Goal: Information Seeking & Learning: Compare options

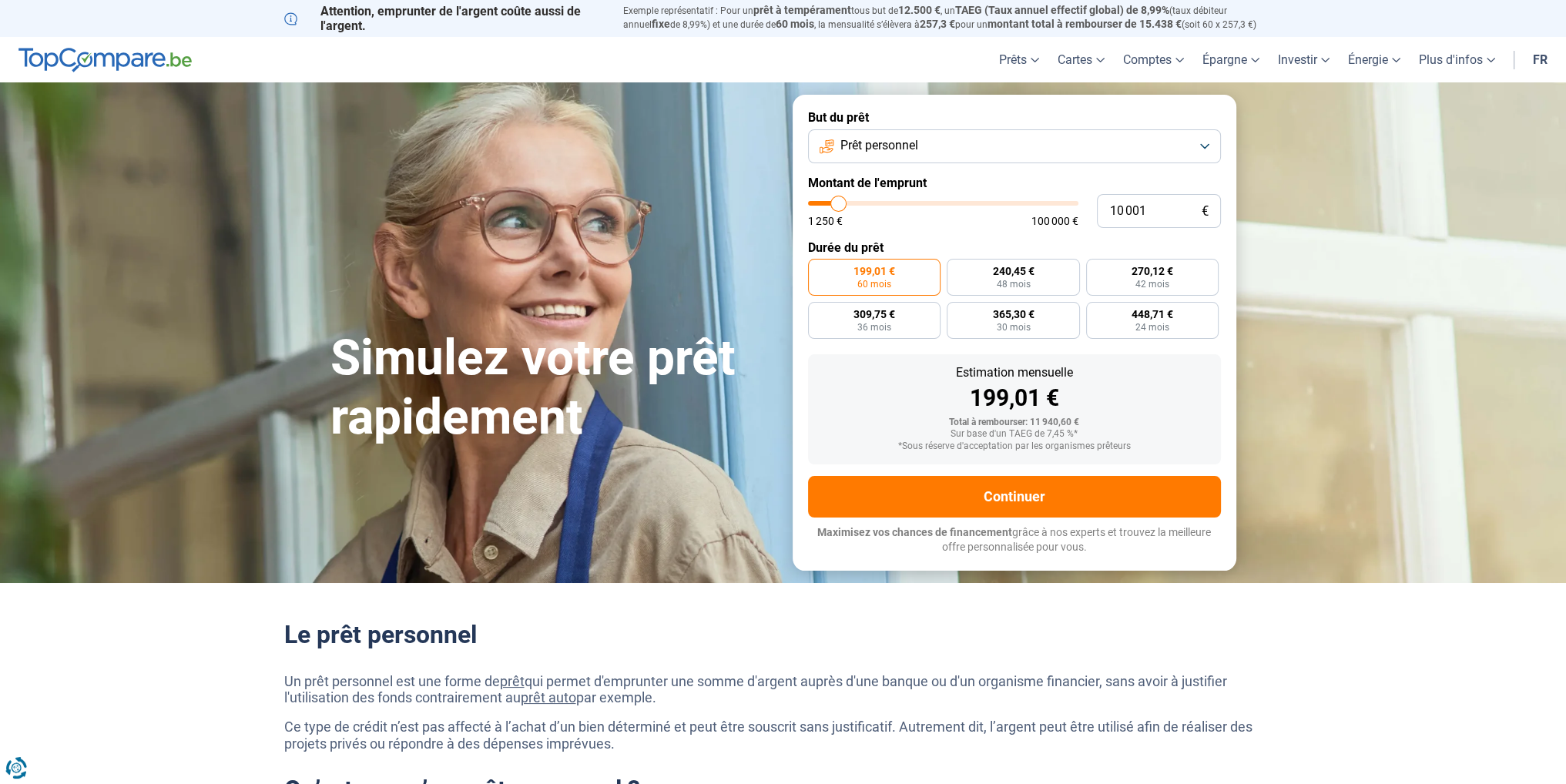
type input "23 250"
type input "23250"
click at [872, 206] on input "range" at bounding box center [943, 203] width 270 height 5
radio input "false"
type input "64 000"
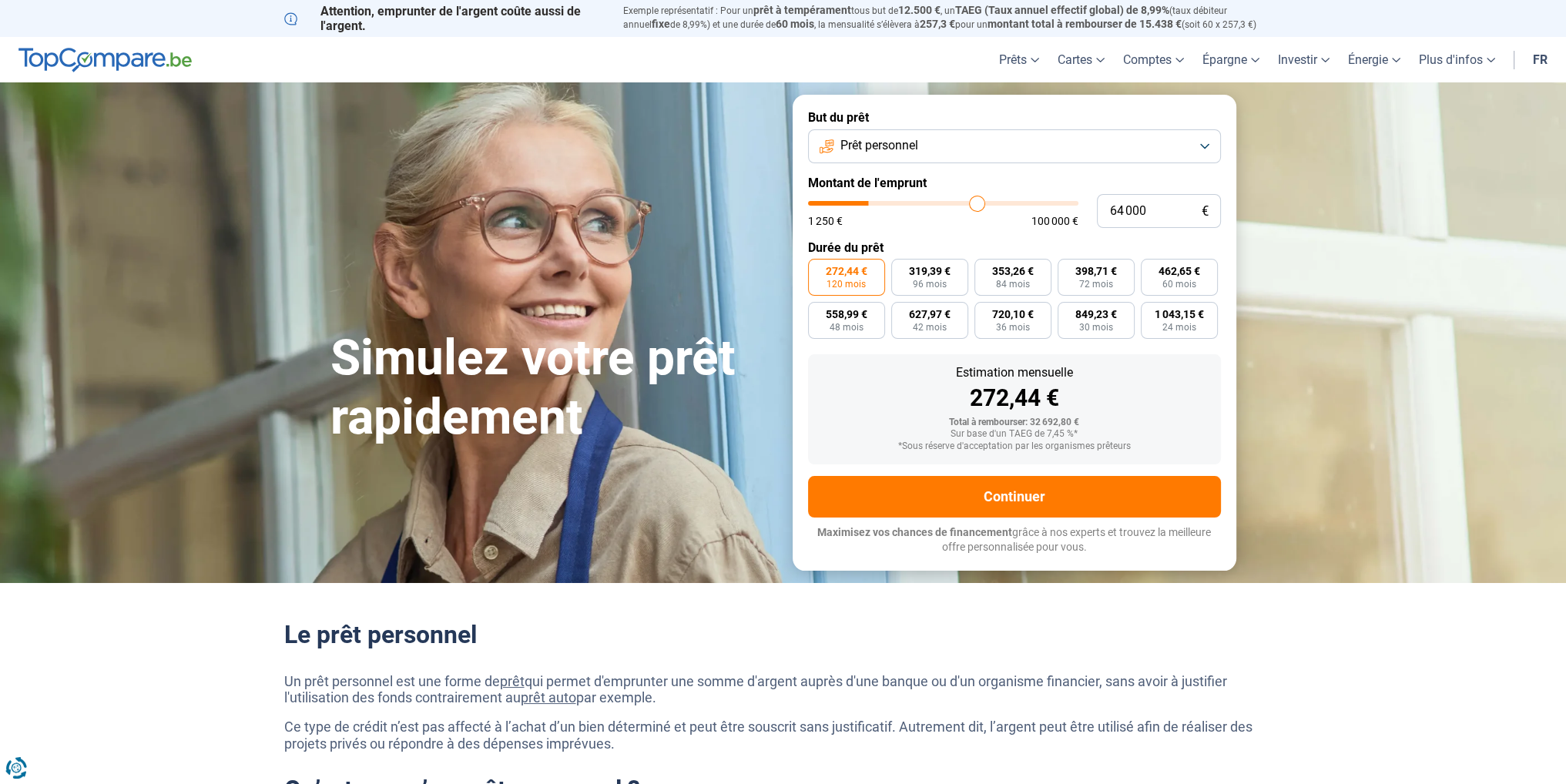
type input "64000"
click at [977, 204] on input "range" at bounding box center [943, 203] width 270 height 5
type input "62 500"
type input "62500"
type input "60 750"
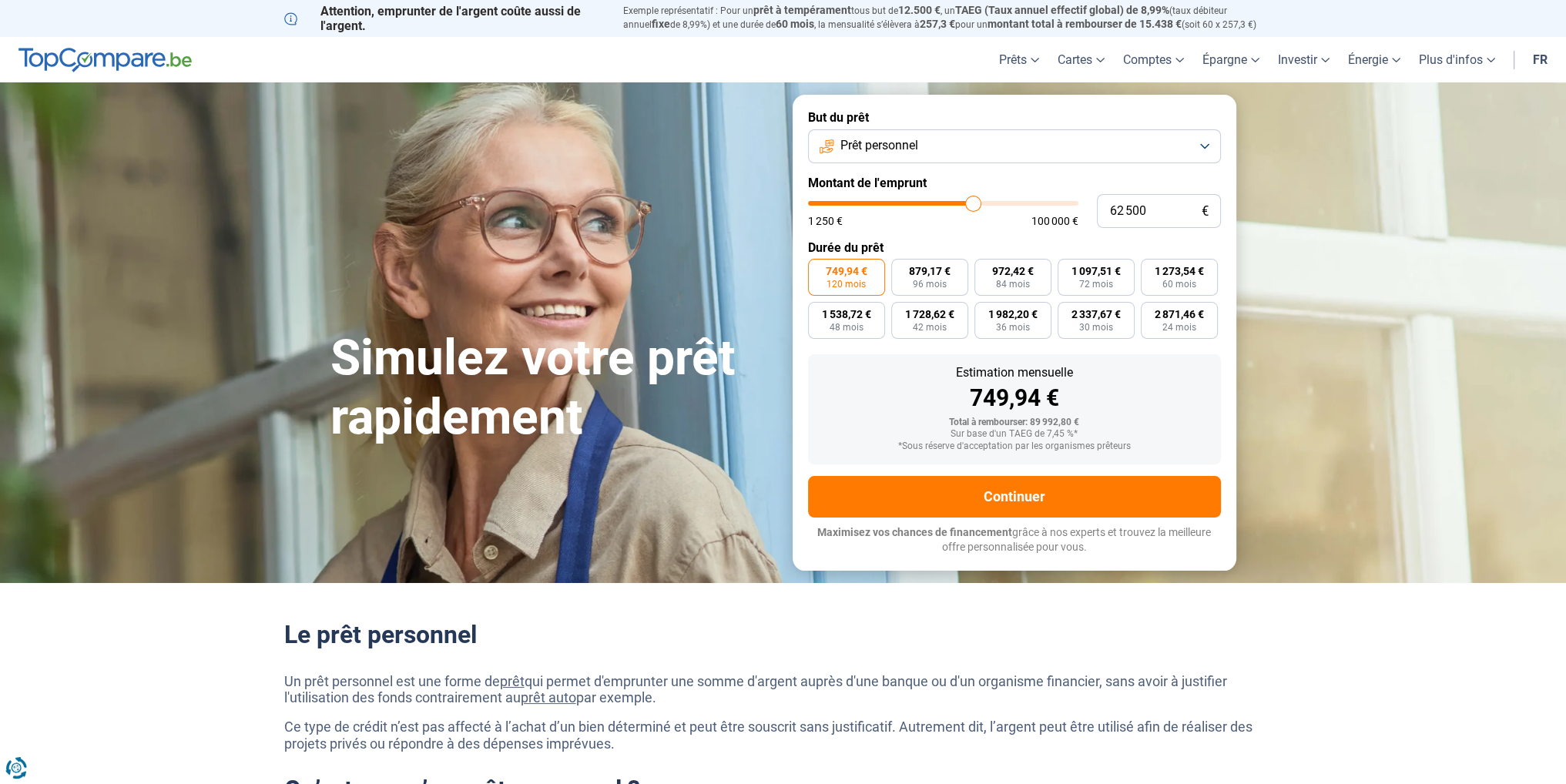
type input "60750"
type input "57 500"
type input "57500"
type input "54 250"
type input "54250"
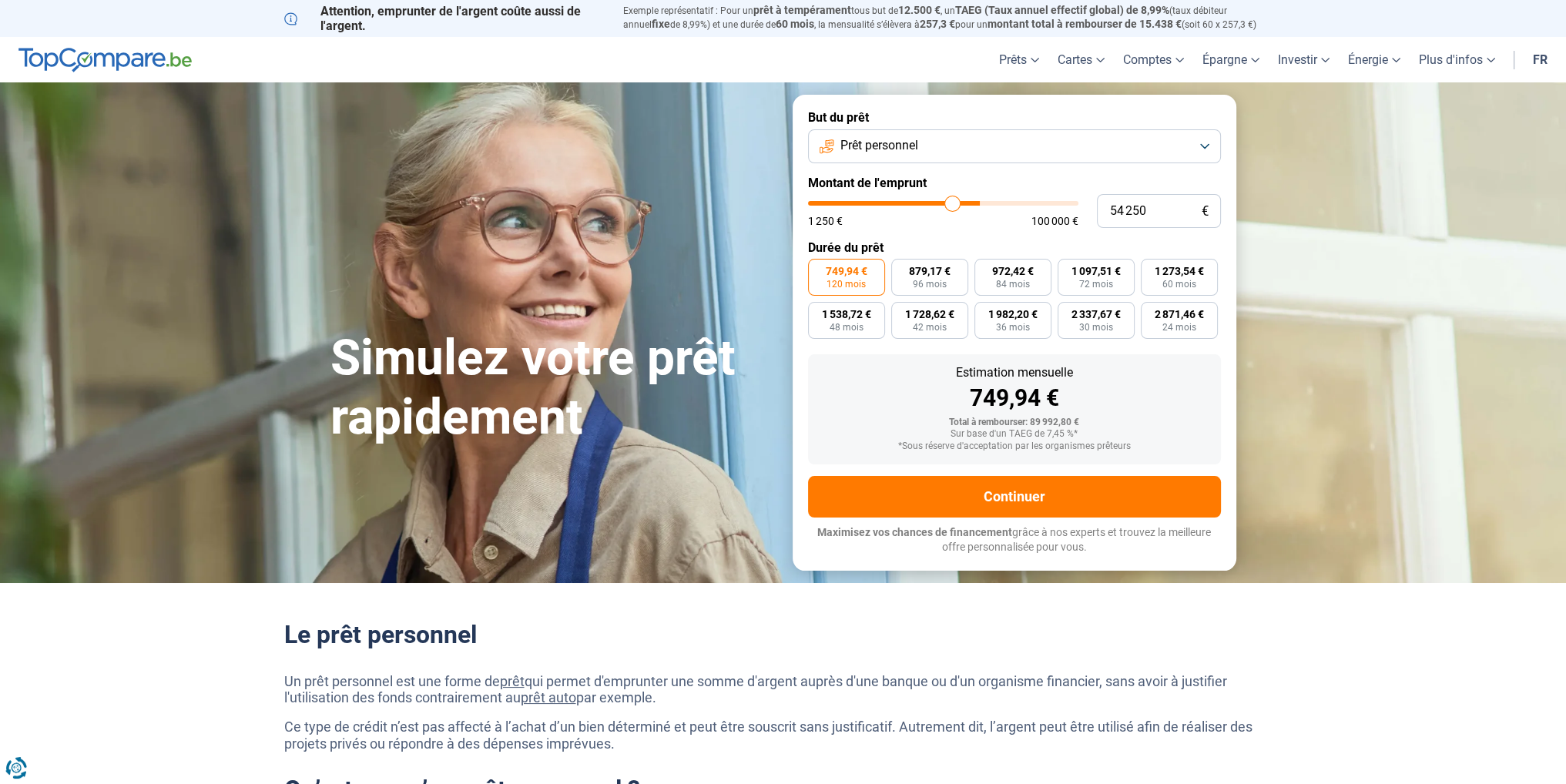
type input "50 750"
type input "50750"
type input "48 250"
type input "48250"
type input "47 000"
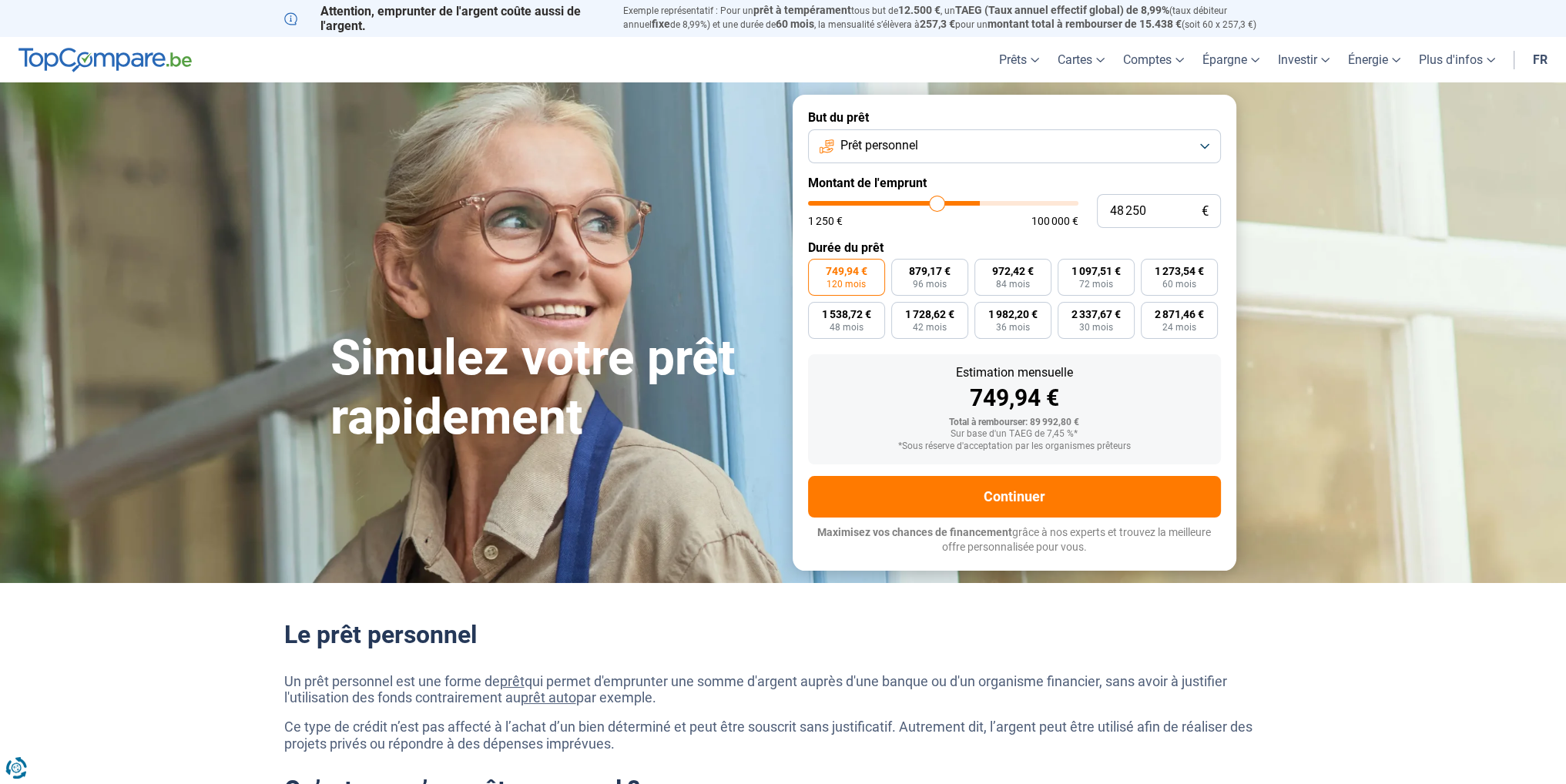
type input "47000"
type input "44 750"
type input "44750"
type input "43 250"
type input "43250"
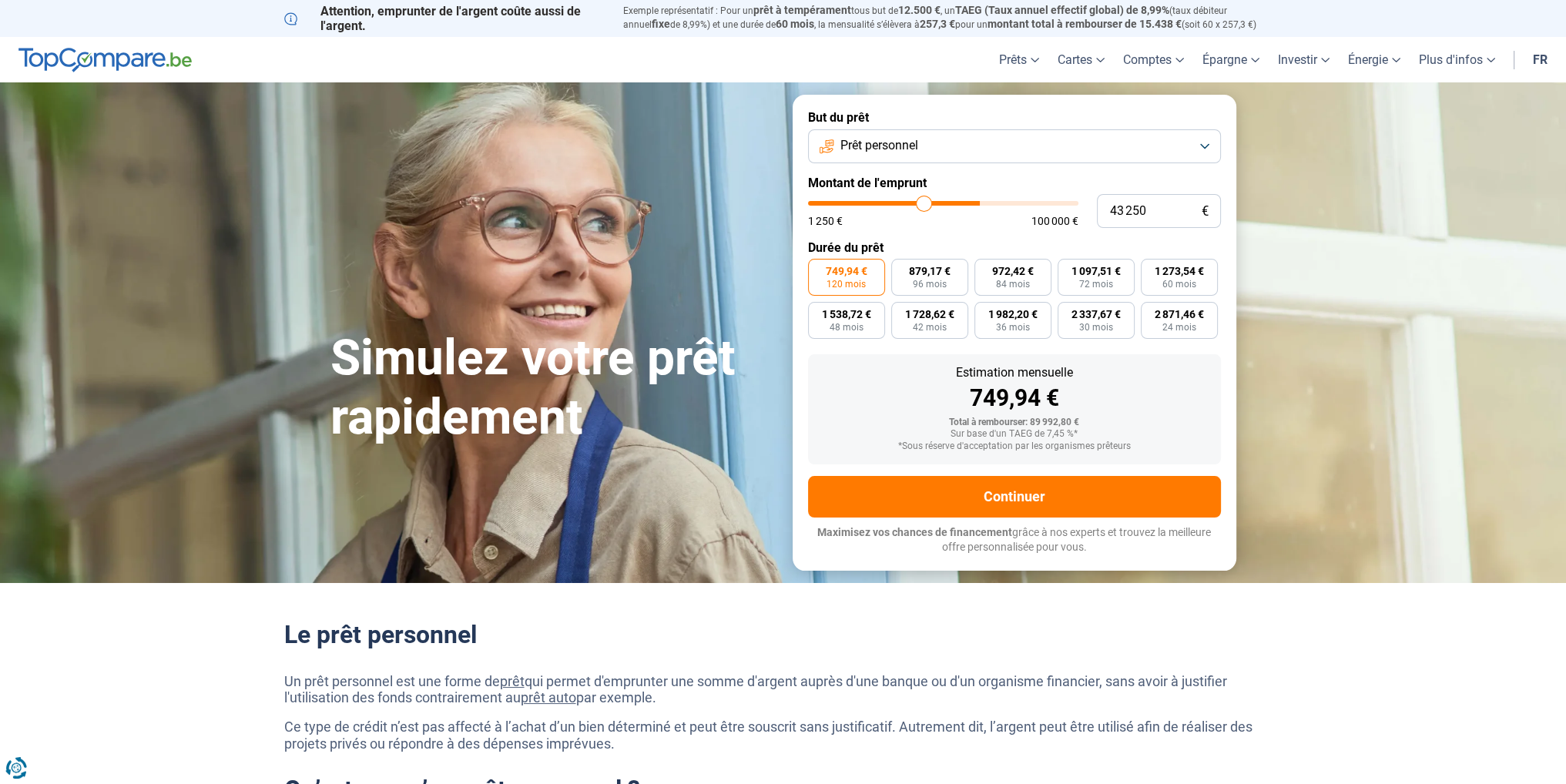
type input "41 250"
type input "41250"
type input "39 250"
type input "39250"
type input "38 000"
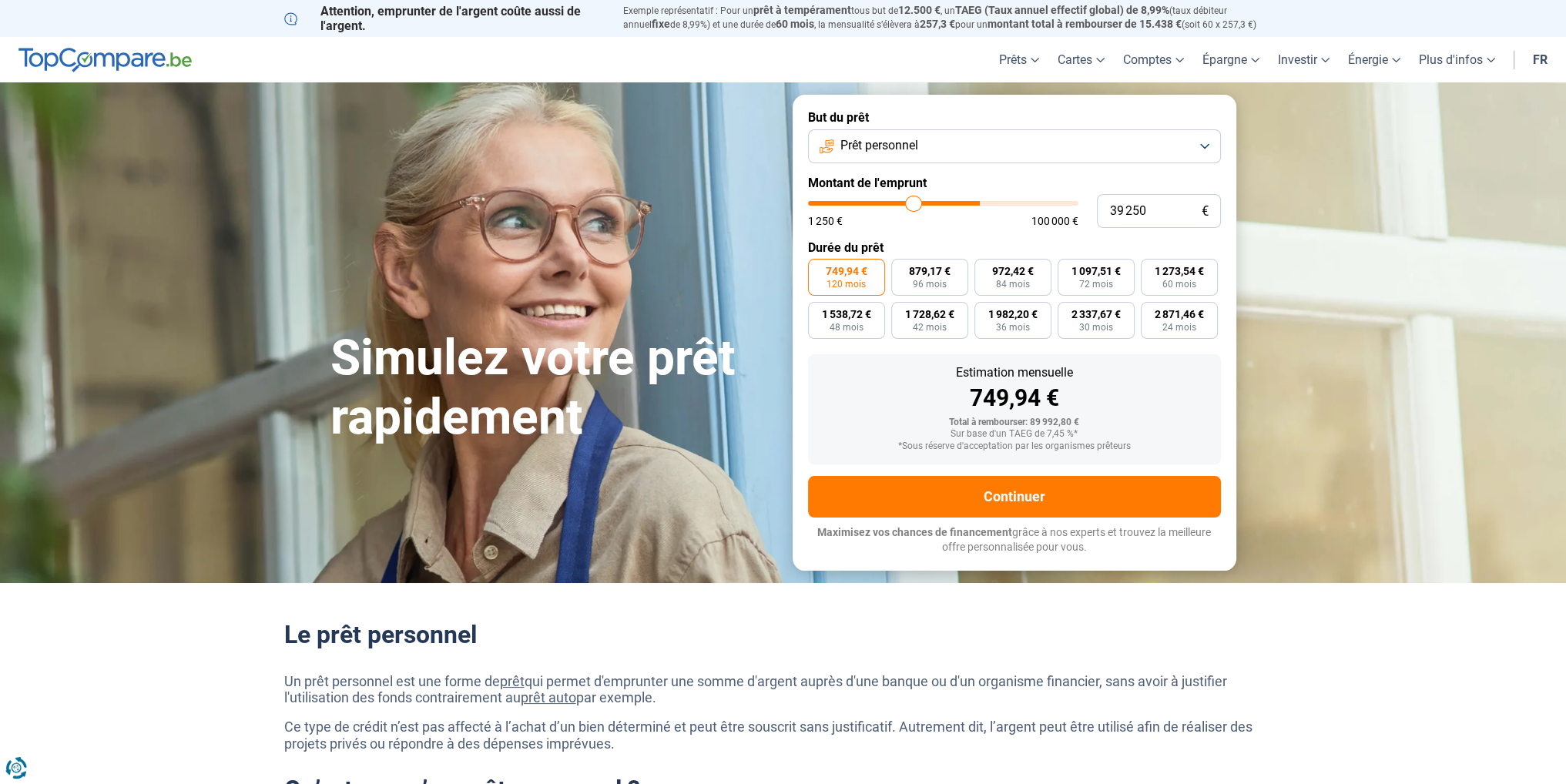
type input "38000"
type input "37 000"
type input "37000"
type input "36 250"
type input "36250"
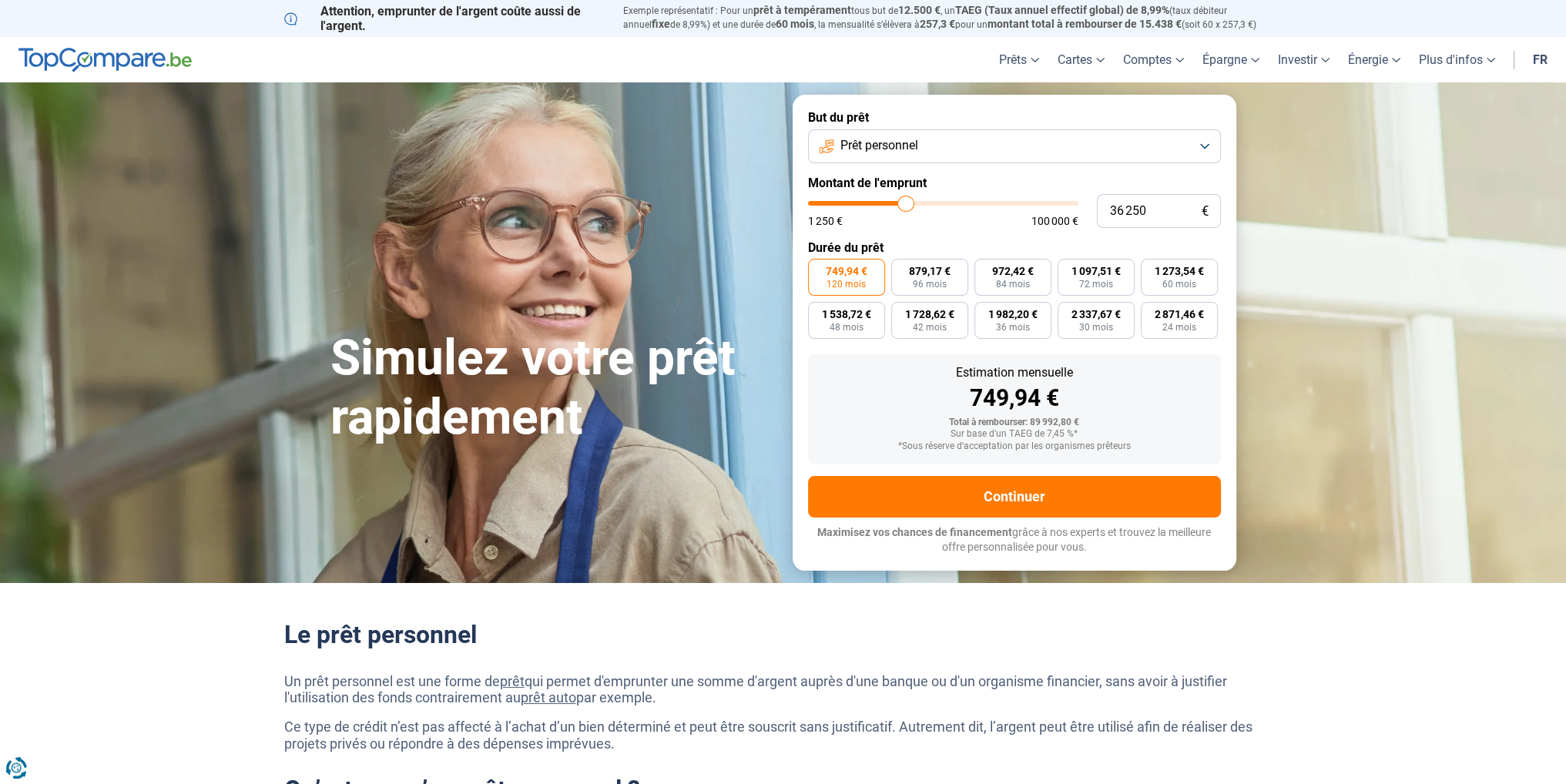
type input "35 750"
type input "35750"
type input "35 000"
type input "35000"
type input "33 750"
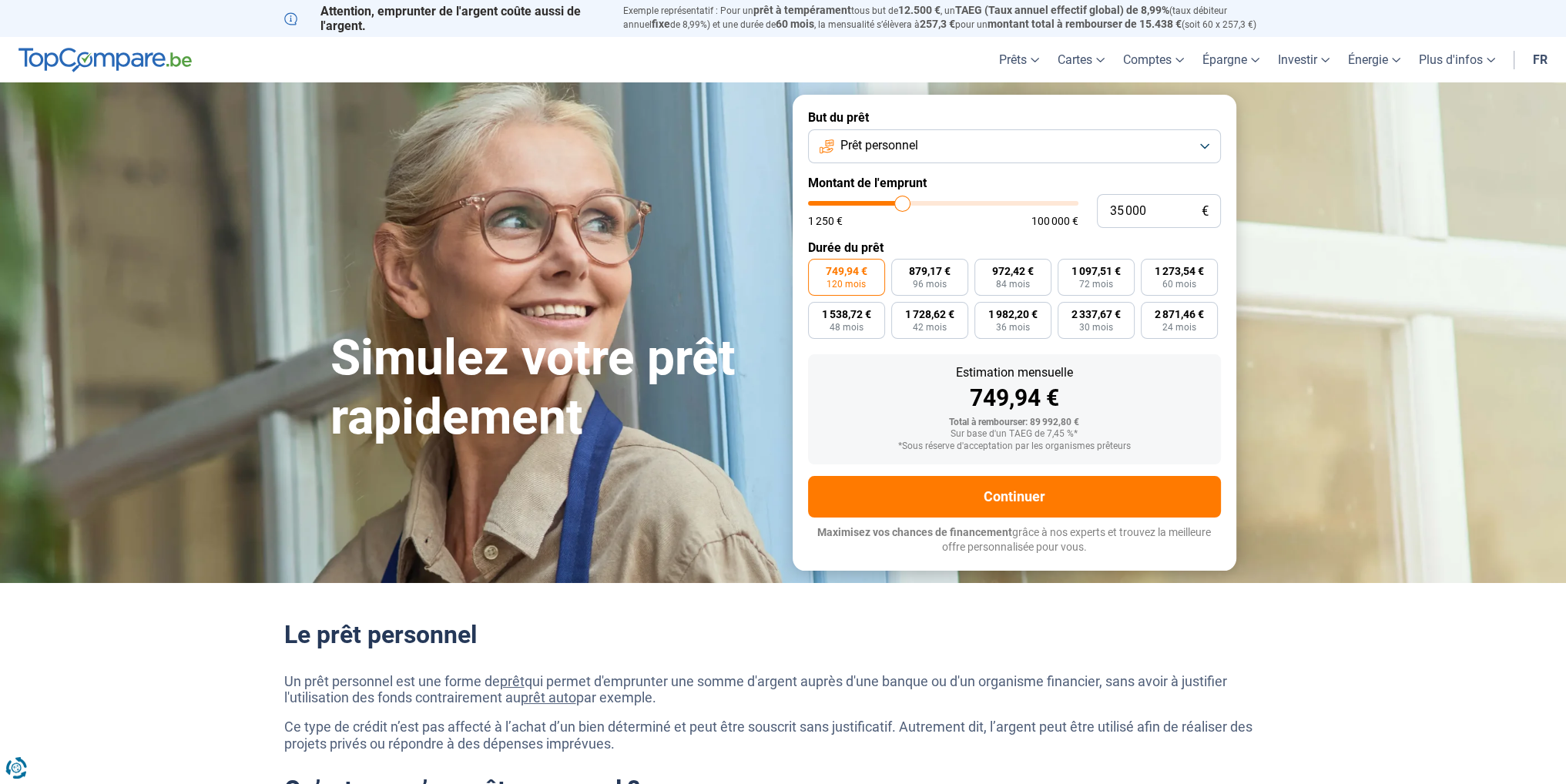
type input "33750"
type input "33 000"
type input "33000"
type input "32 000"
type input "32000"
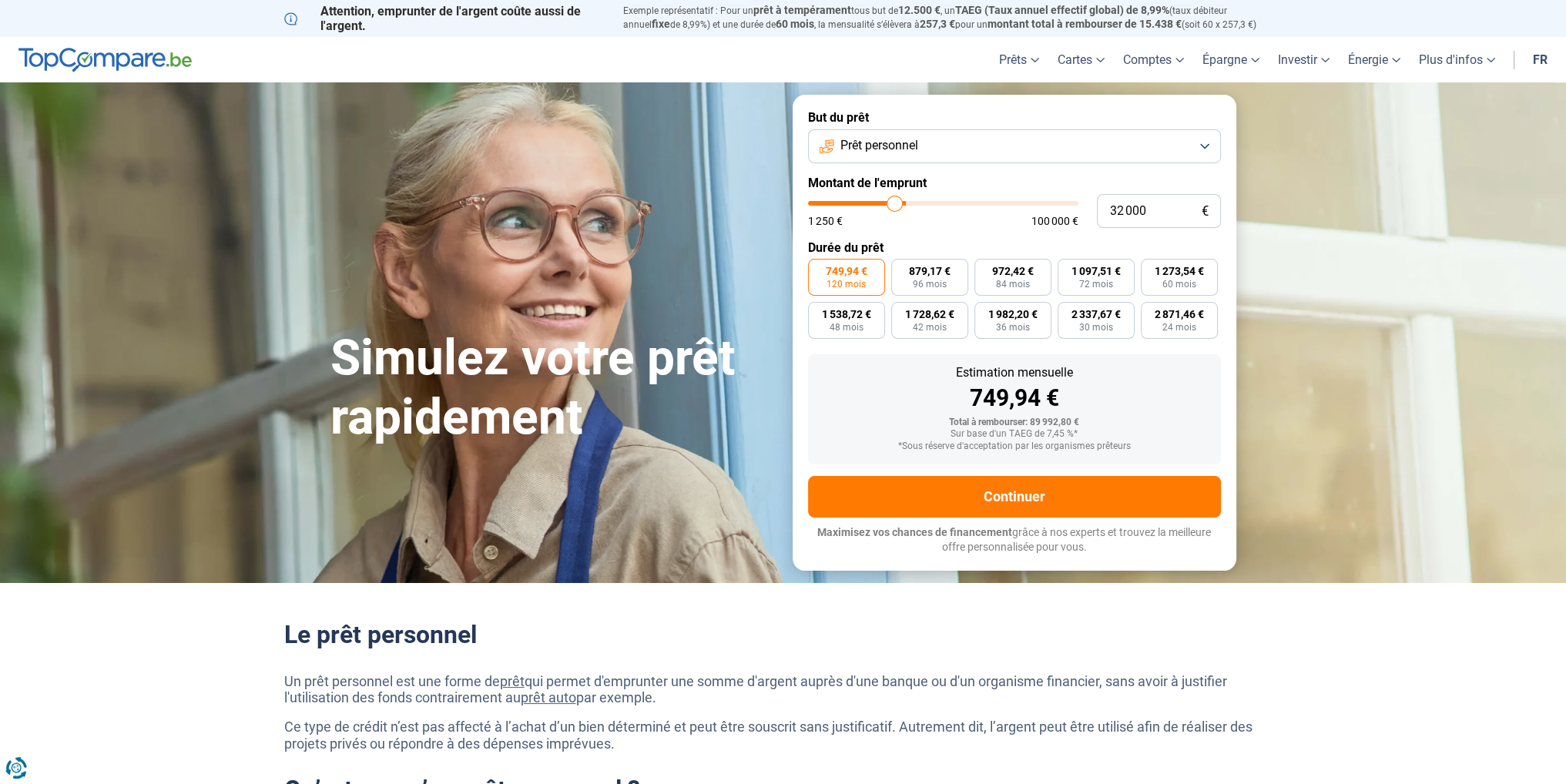
type input "31 500"
type input "31500"
type input "31 250"
type input "31250"
type input "30 250"
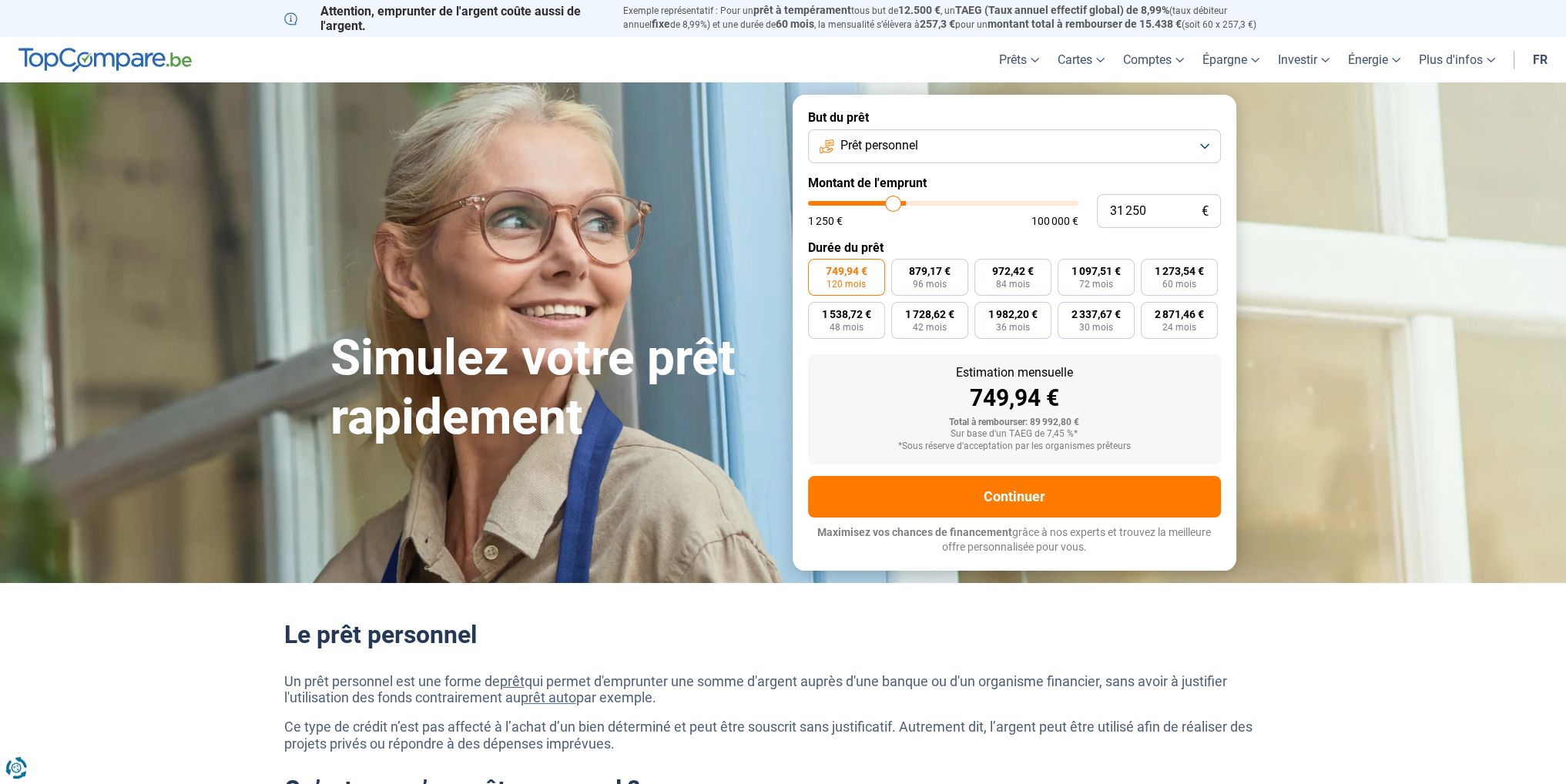
type input "30250"
type input "29 250"
type input "29250"
type input "28 000"
type input "28000"
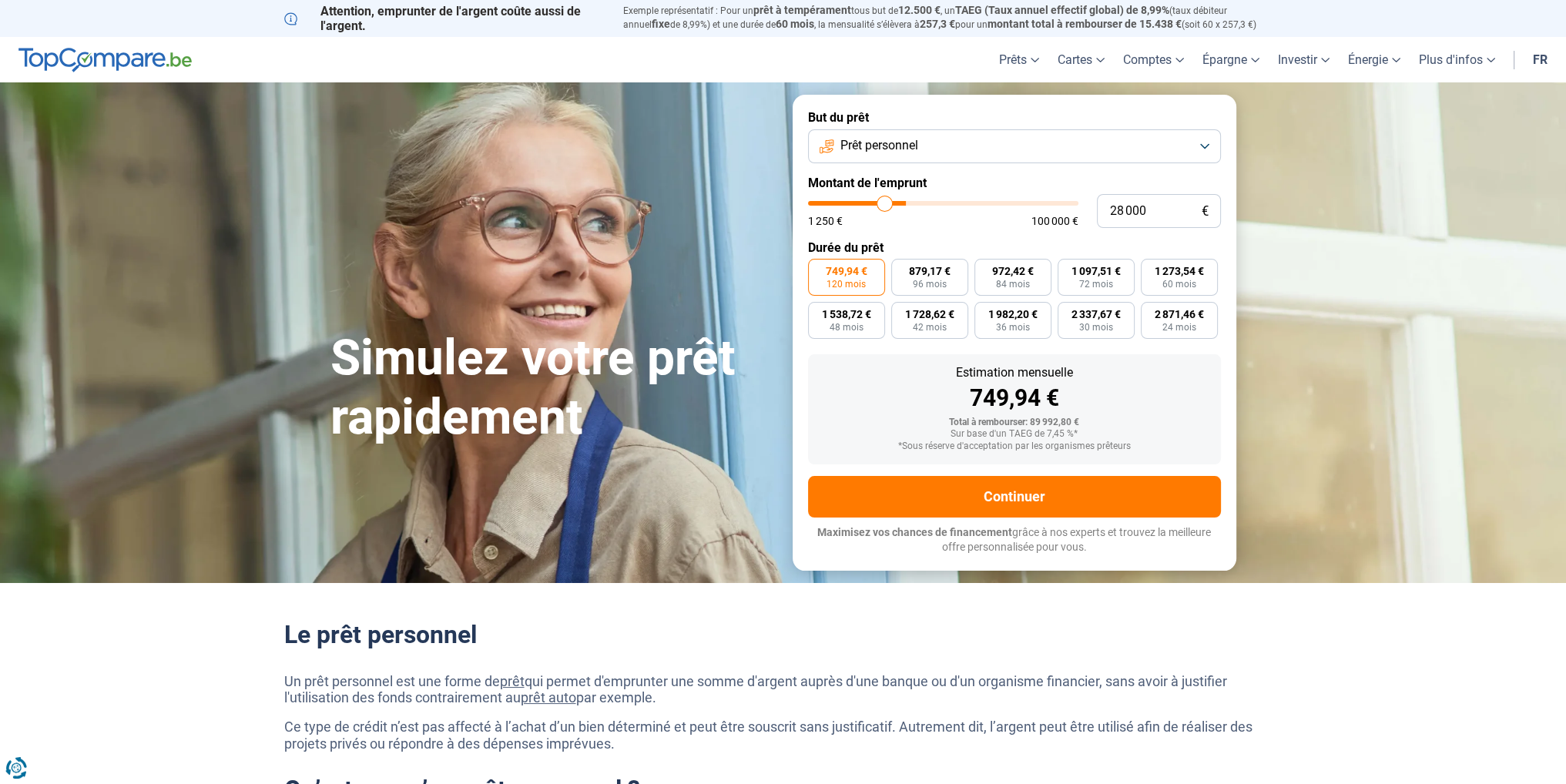
type input "26 750"
type input "26750"
type input "25 750"
type input "25750"
type input "24 750"
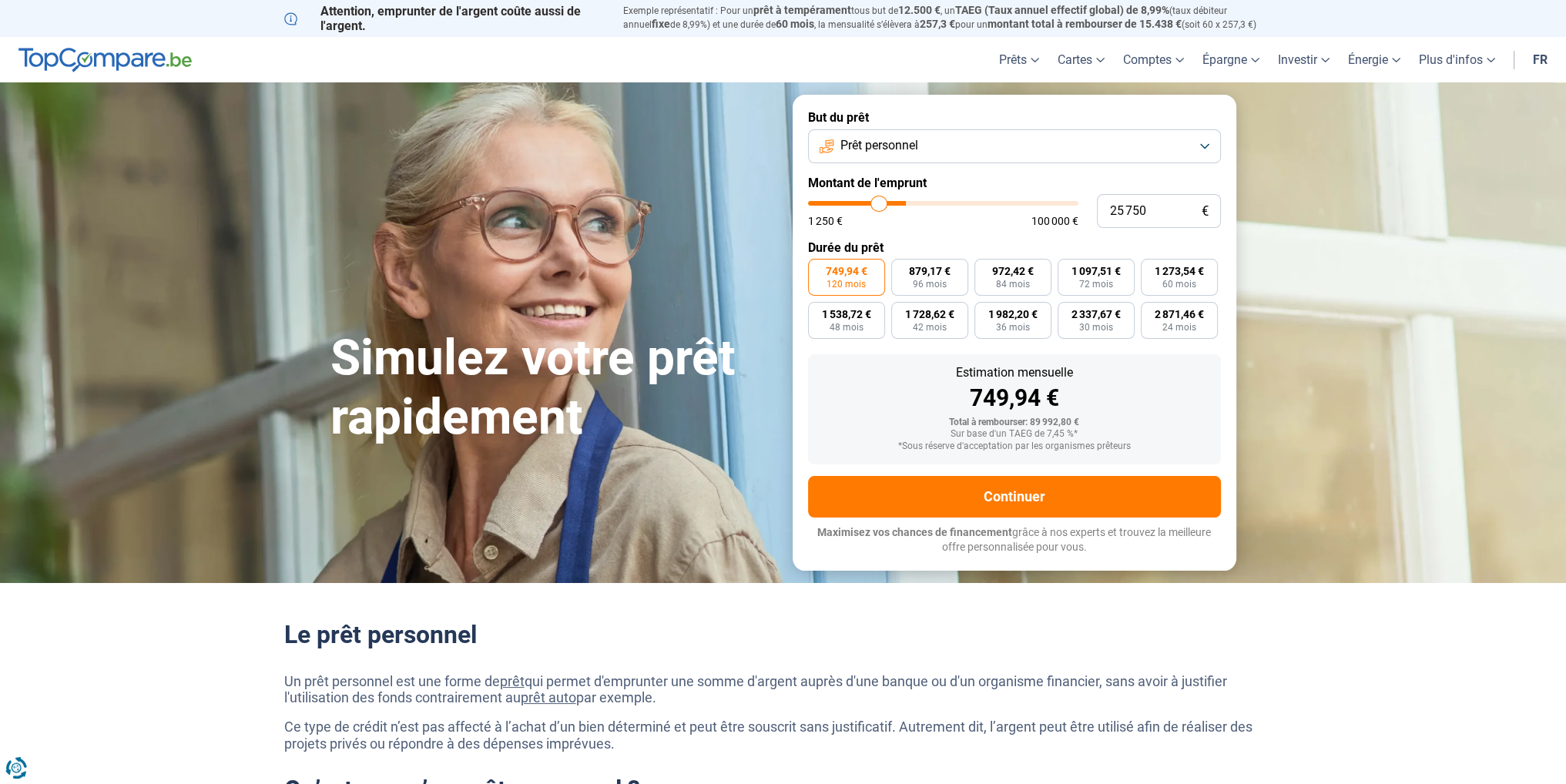
type input "24750"
type input "24 000"
type input "24000"
type input "22 750"
type input "22750"
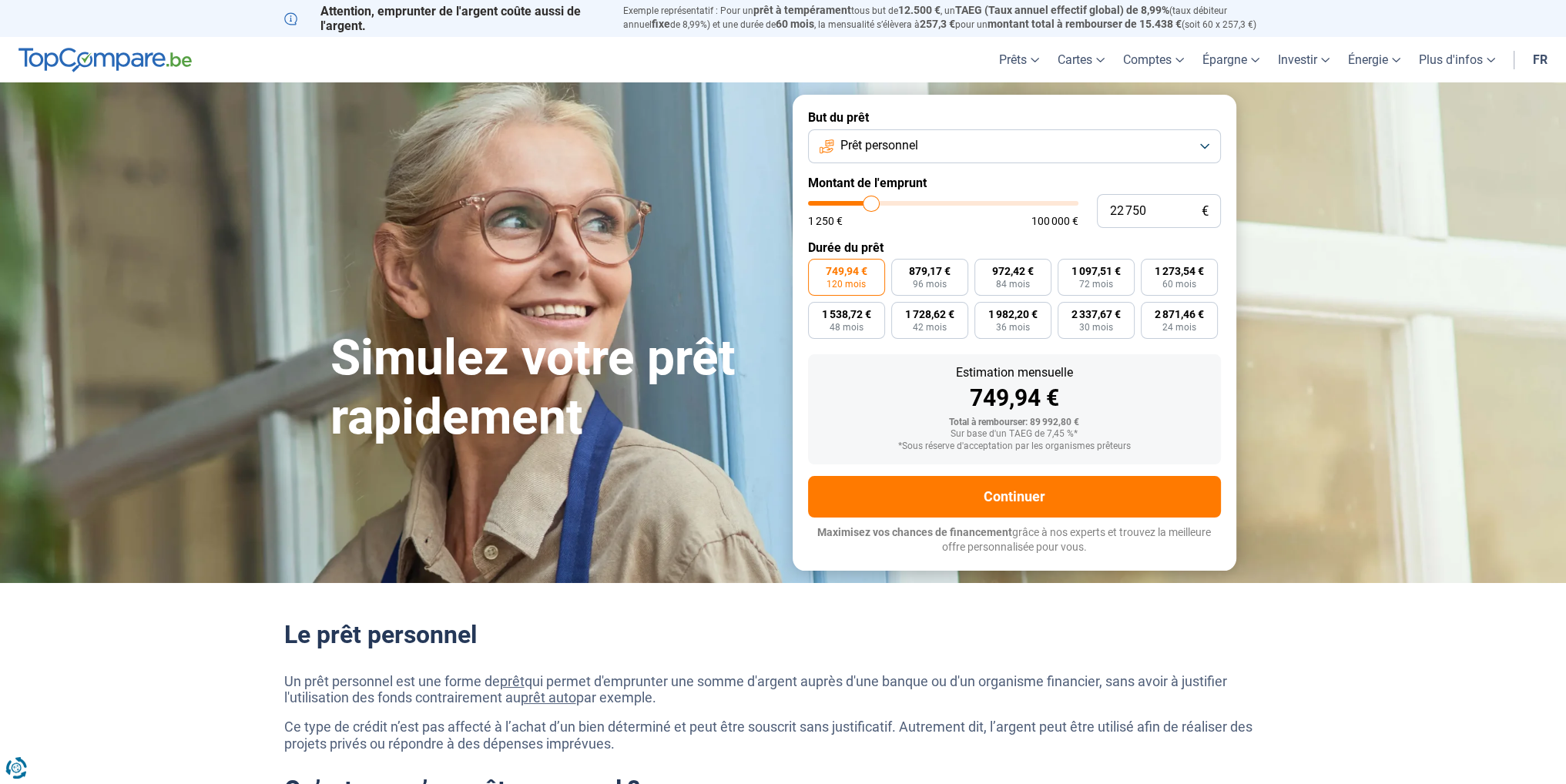
type input "22 000"
type input "22000"
type input "21 500"
type input "21500"
type input "21 250"
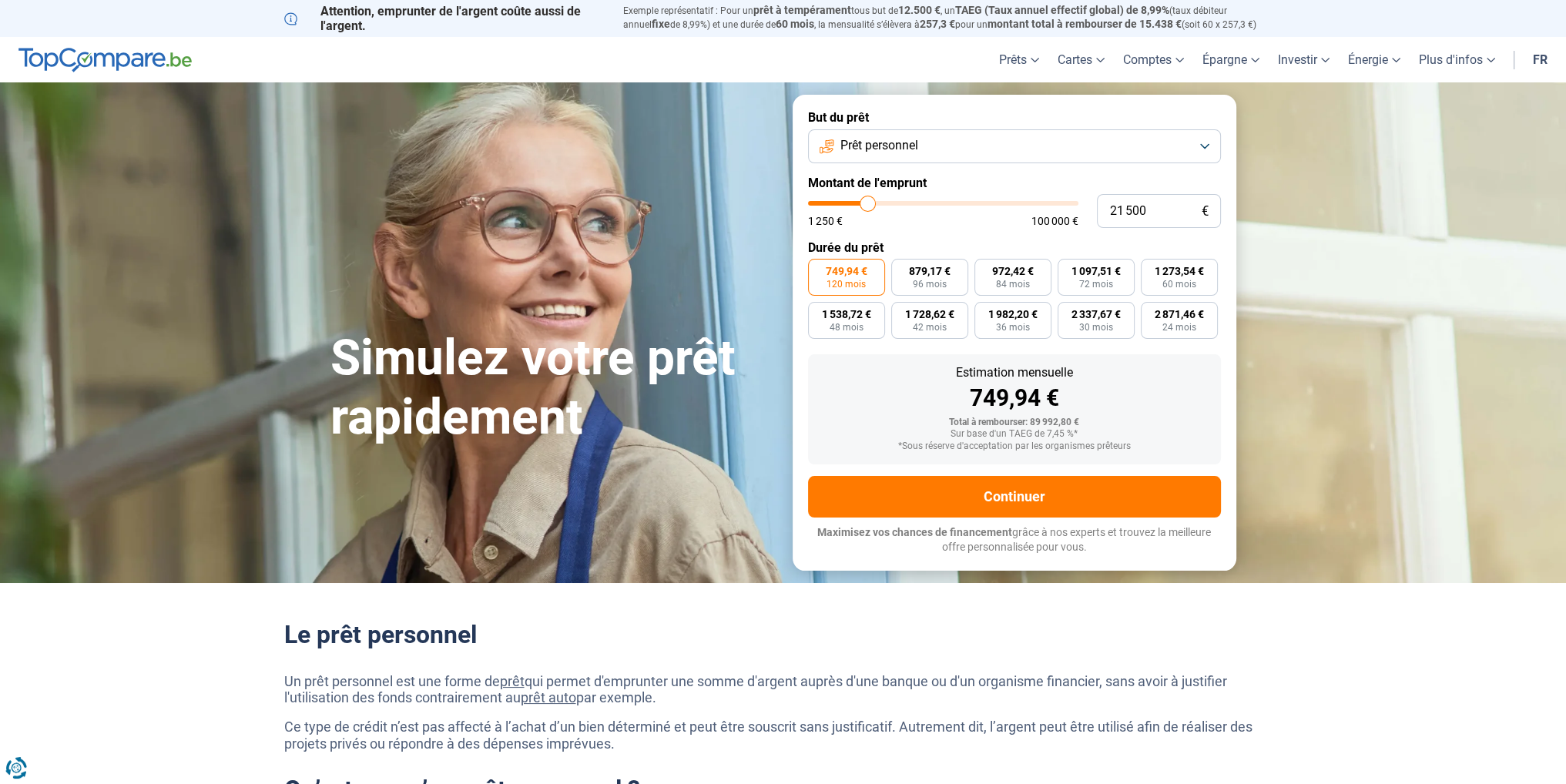
type input "21250"
type input "21 000"
type input "21000"
type input "20 500"
type input "20500"
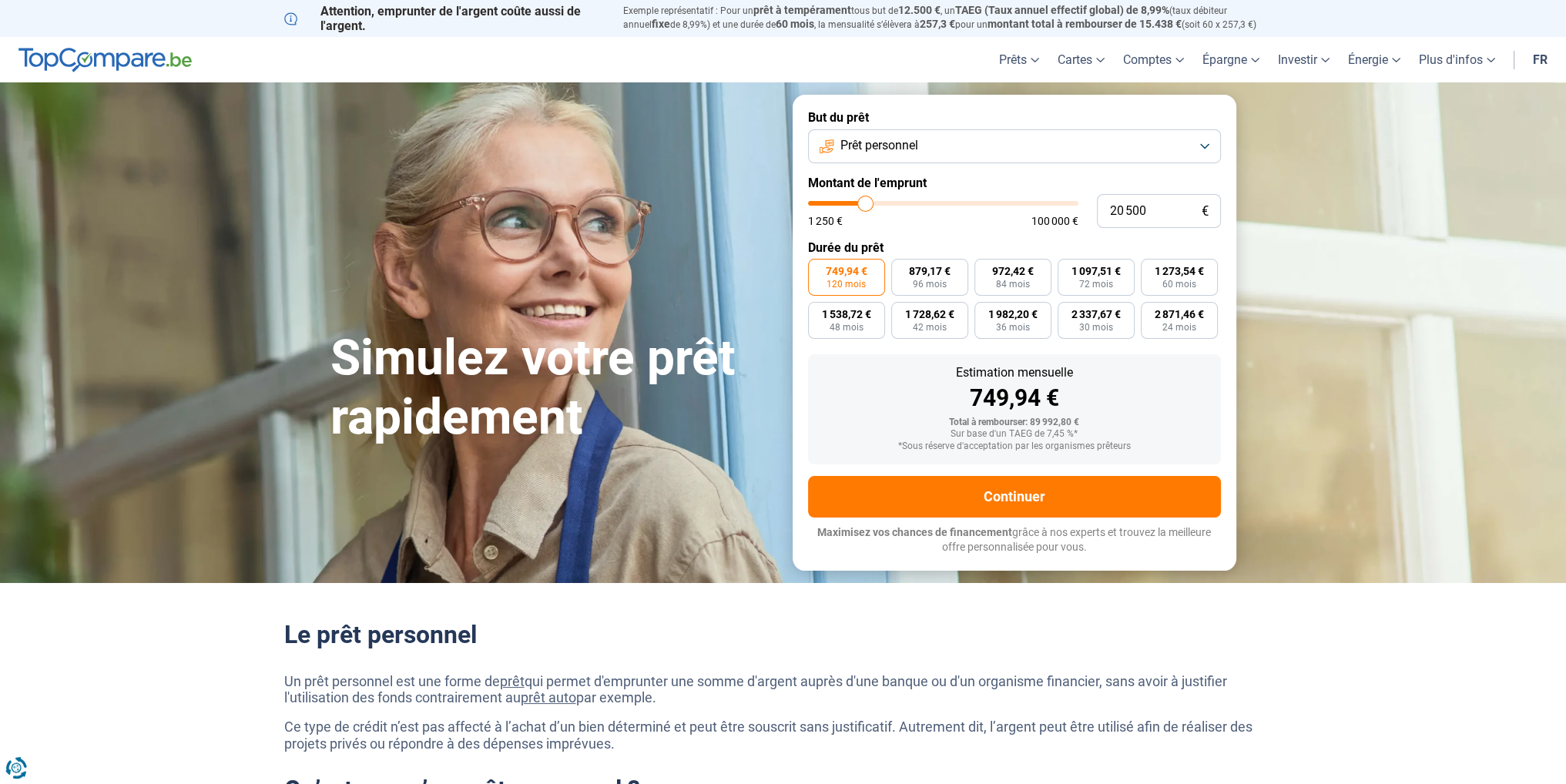
type input "20 250"
type input "20250"
type input "20 000"
type input "20000"
type input "19 500"
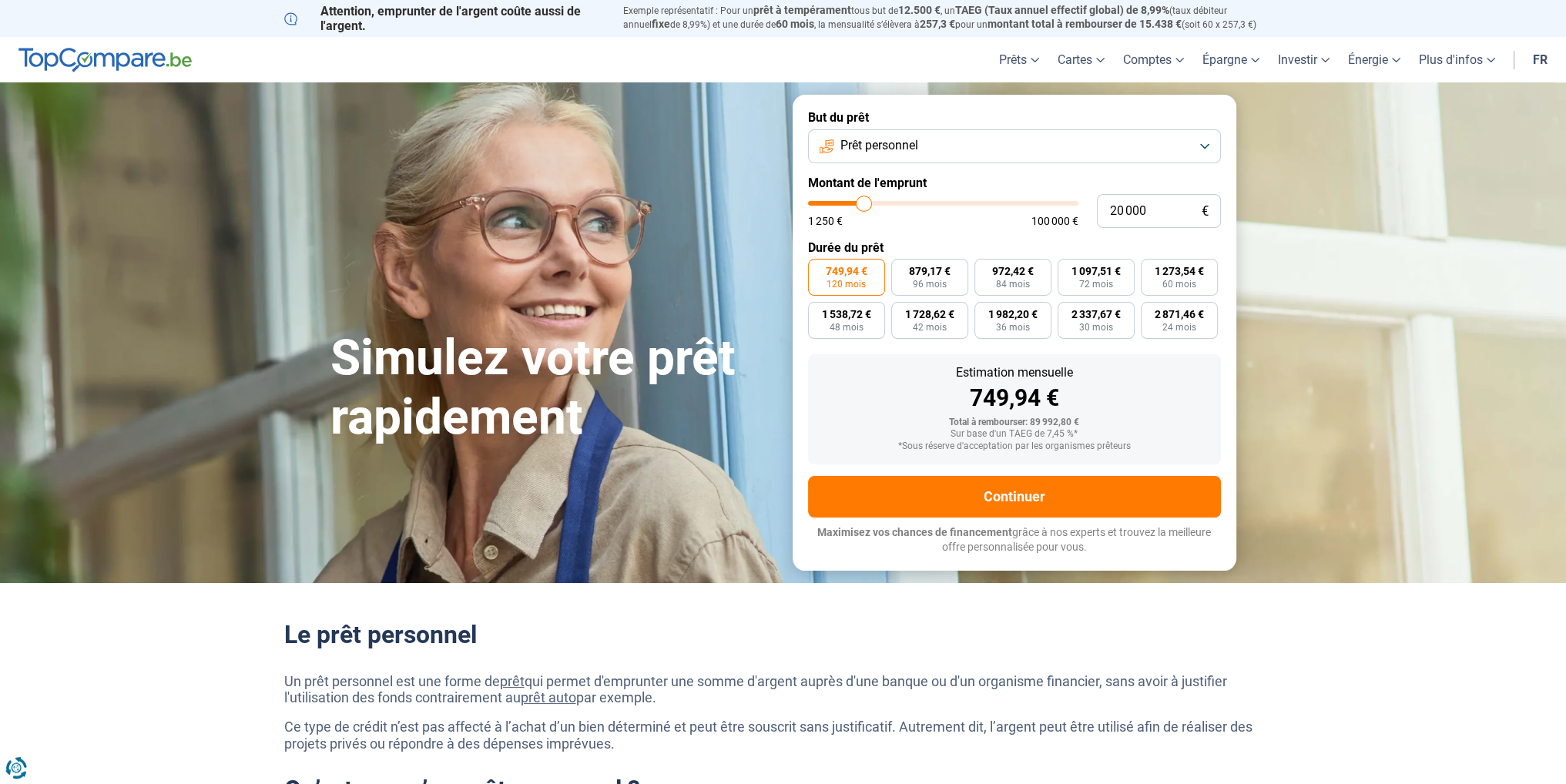
type input "19500"
type input "19 250"
type input "19250"
type input "18 750"
type input "18750"
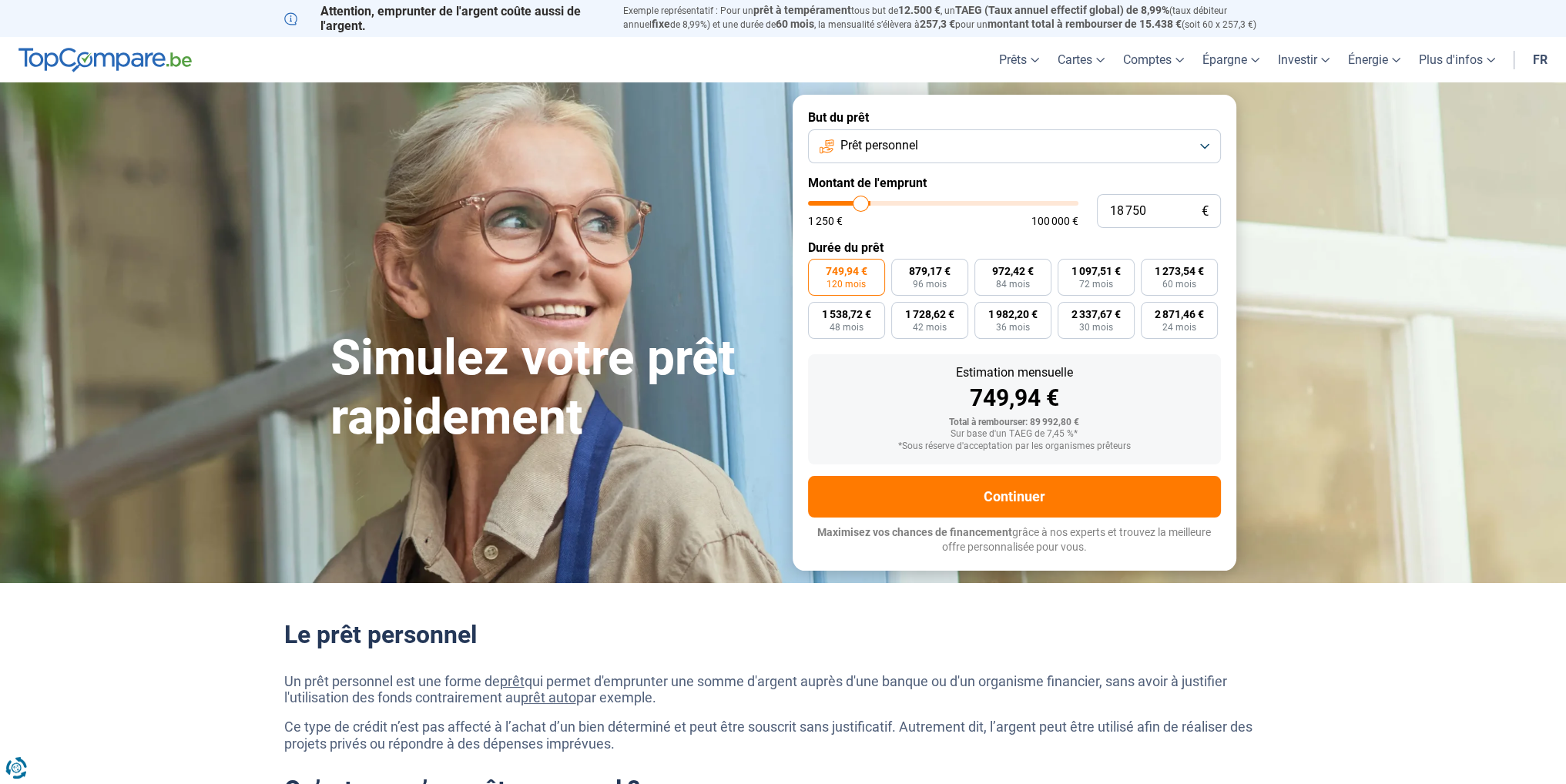
type input "18 000"
type input "18000"
type input "17 250"
type input "17250"
type input "16 250"
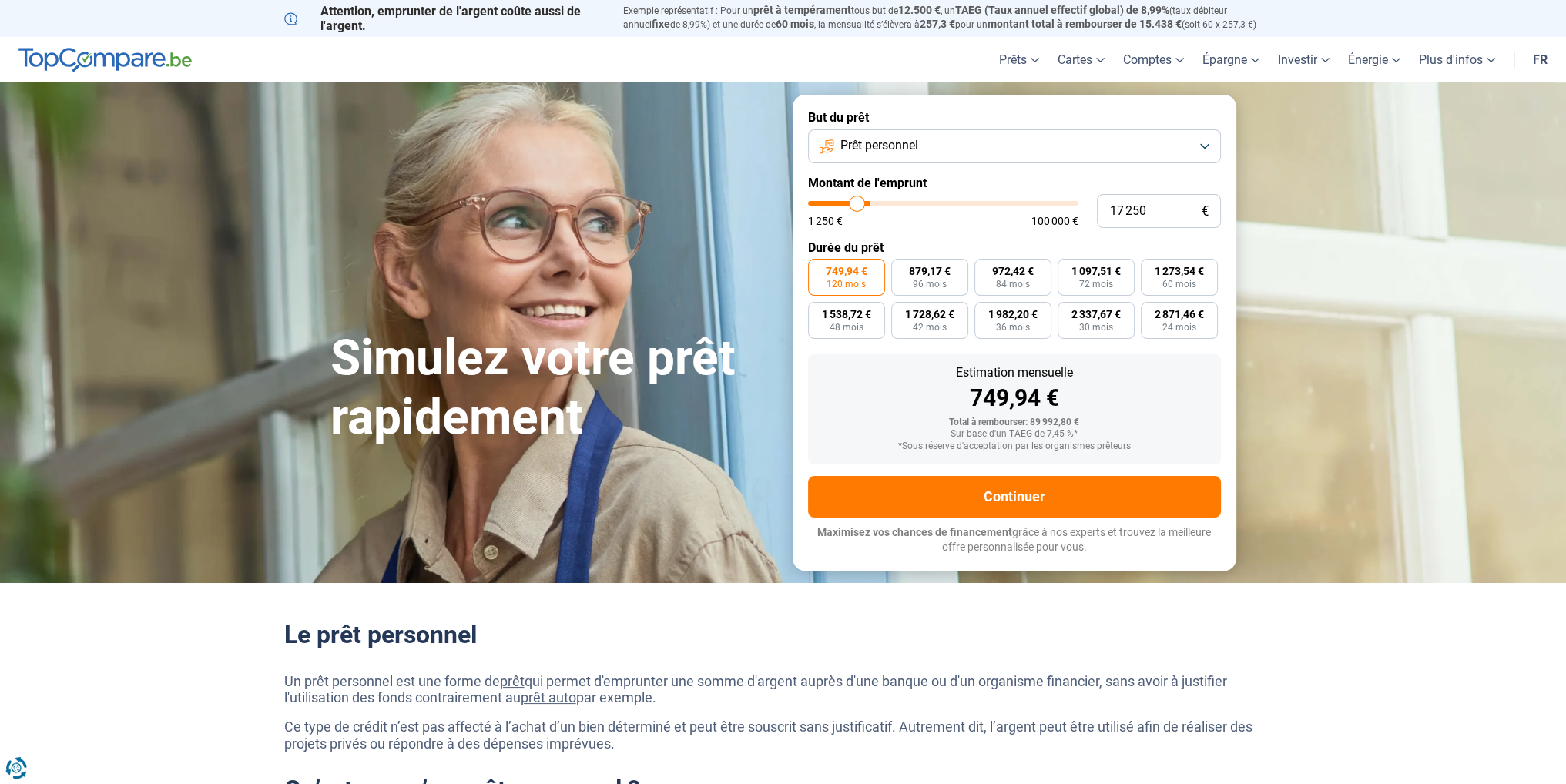
type input "16250"
type input "15 500"
type input "15500"
type input "14 000"
type input "14000"
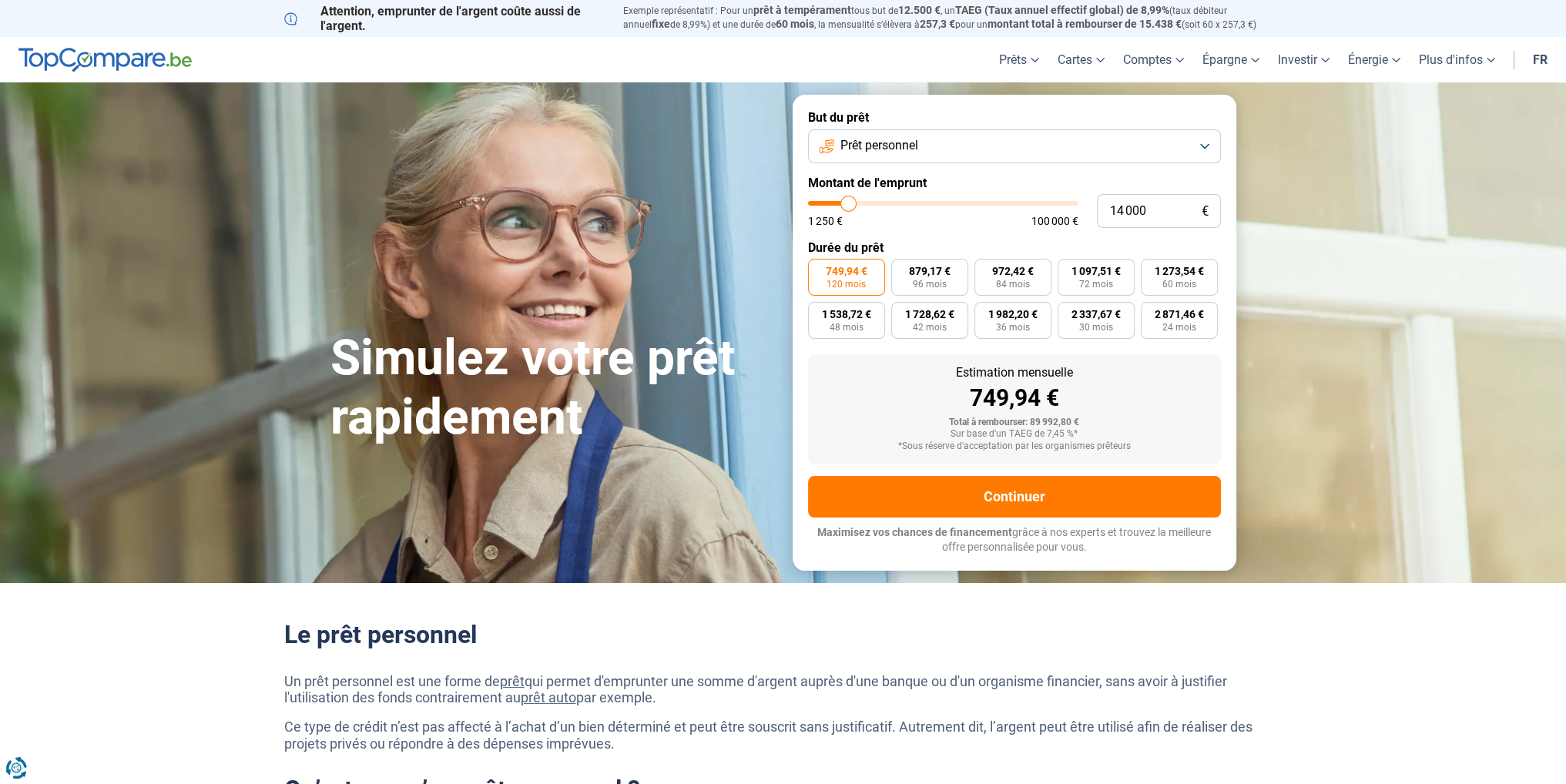
type input "13 500"
type input "13500"
type input "12 750"
type input "12750"
type input "12 500"
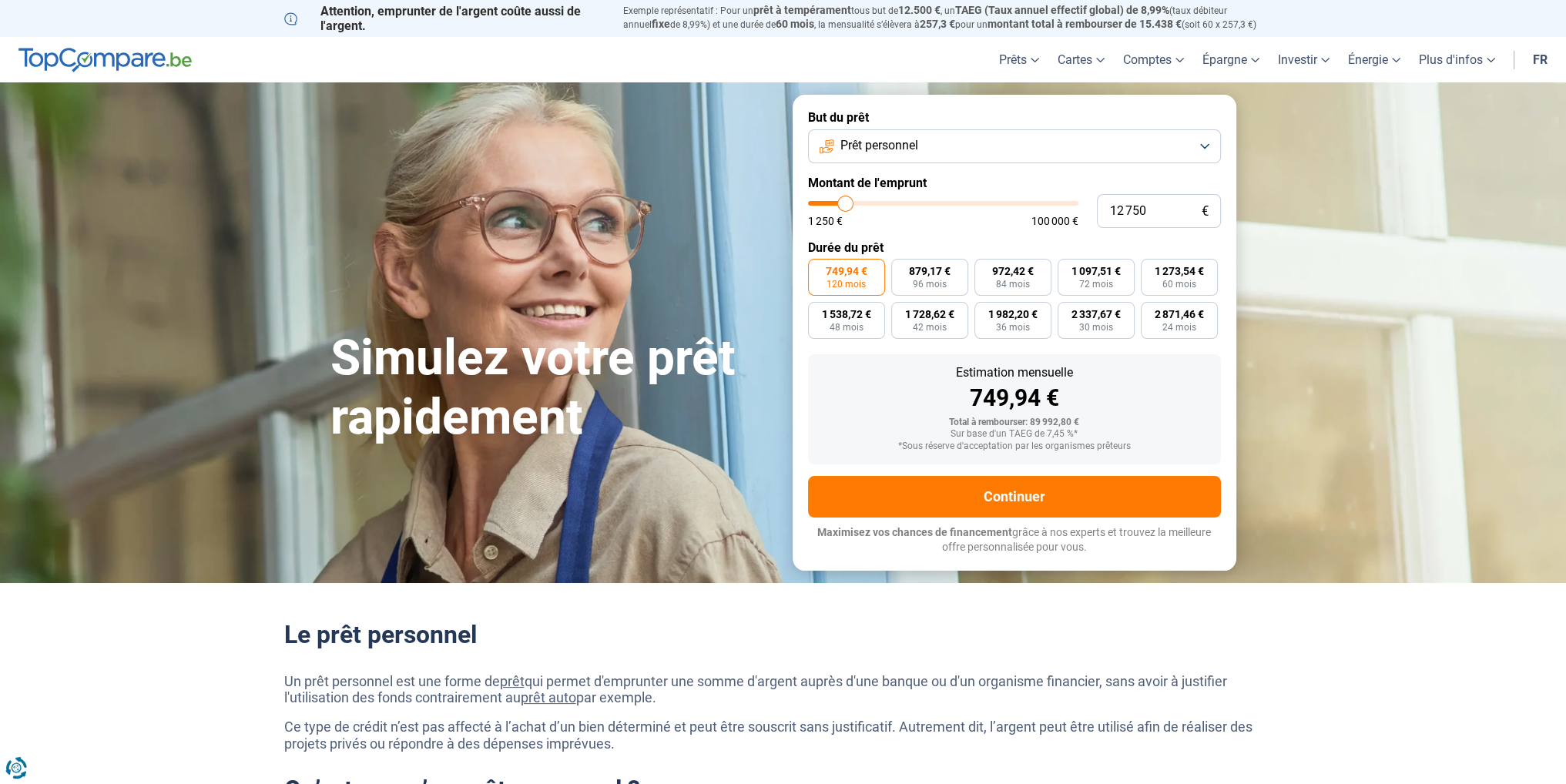
type input "12500"
type input "12 250"
type input "12250"
type input "12 000"
type input "12000"
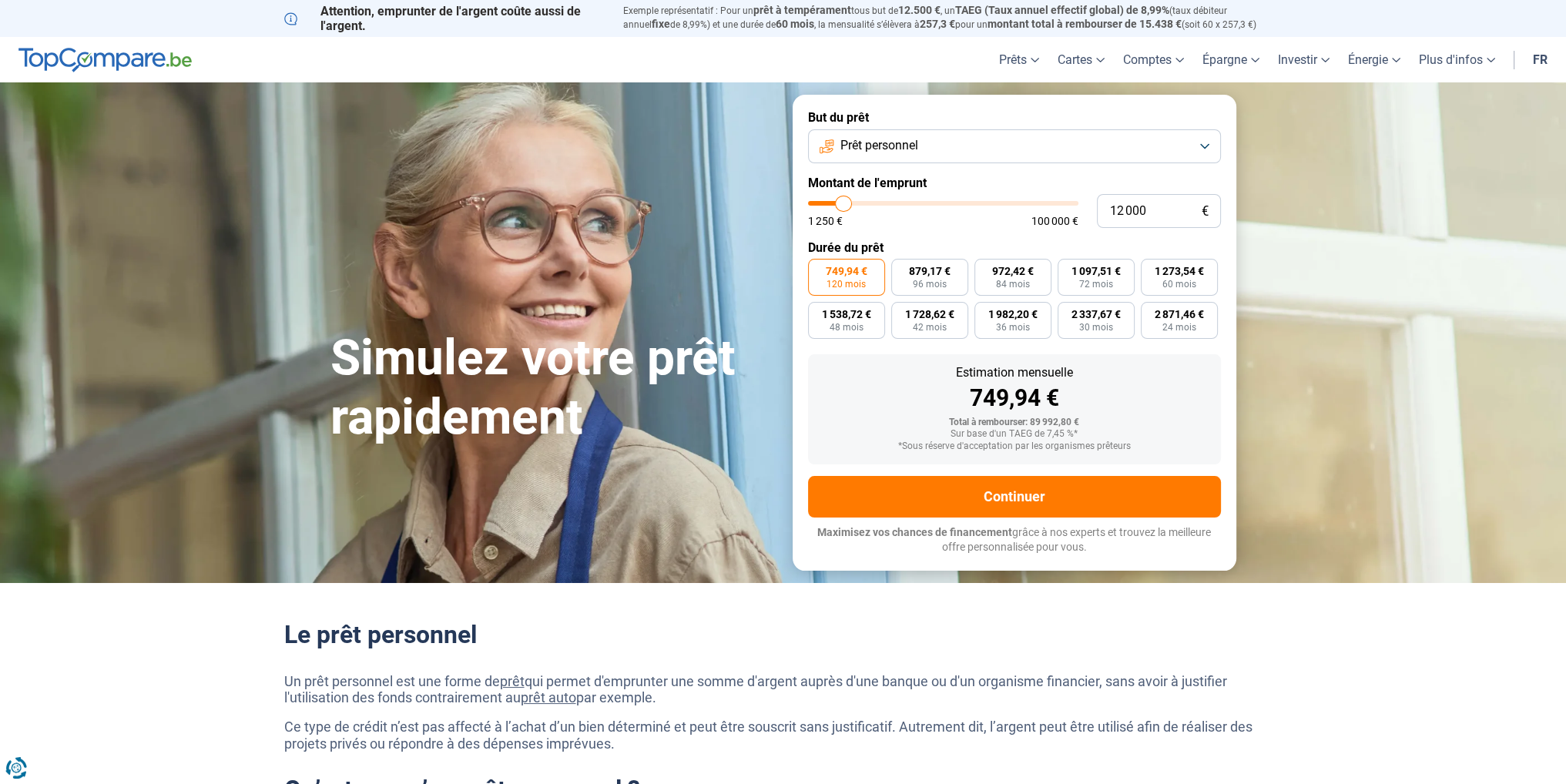
type input "11 750"
type input "11750"
type input "11 250"
type input "11250"
type input "10 750"
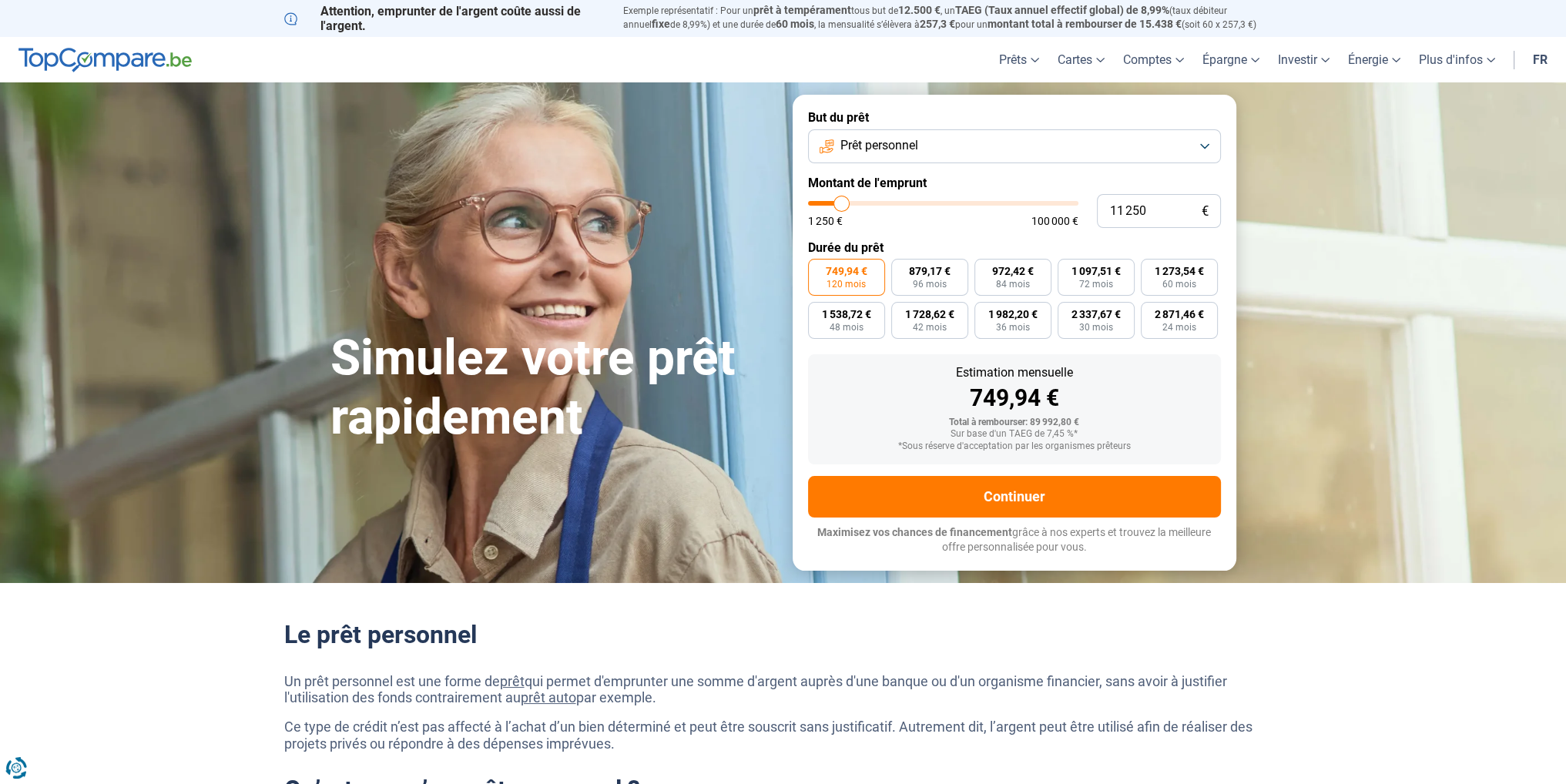
type input "10750"
type input "10 500"
type input "10500"
type input "10 250"
type input "10250"
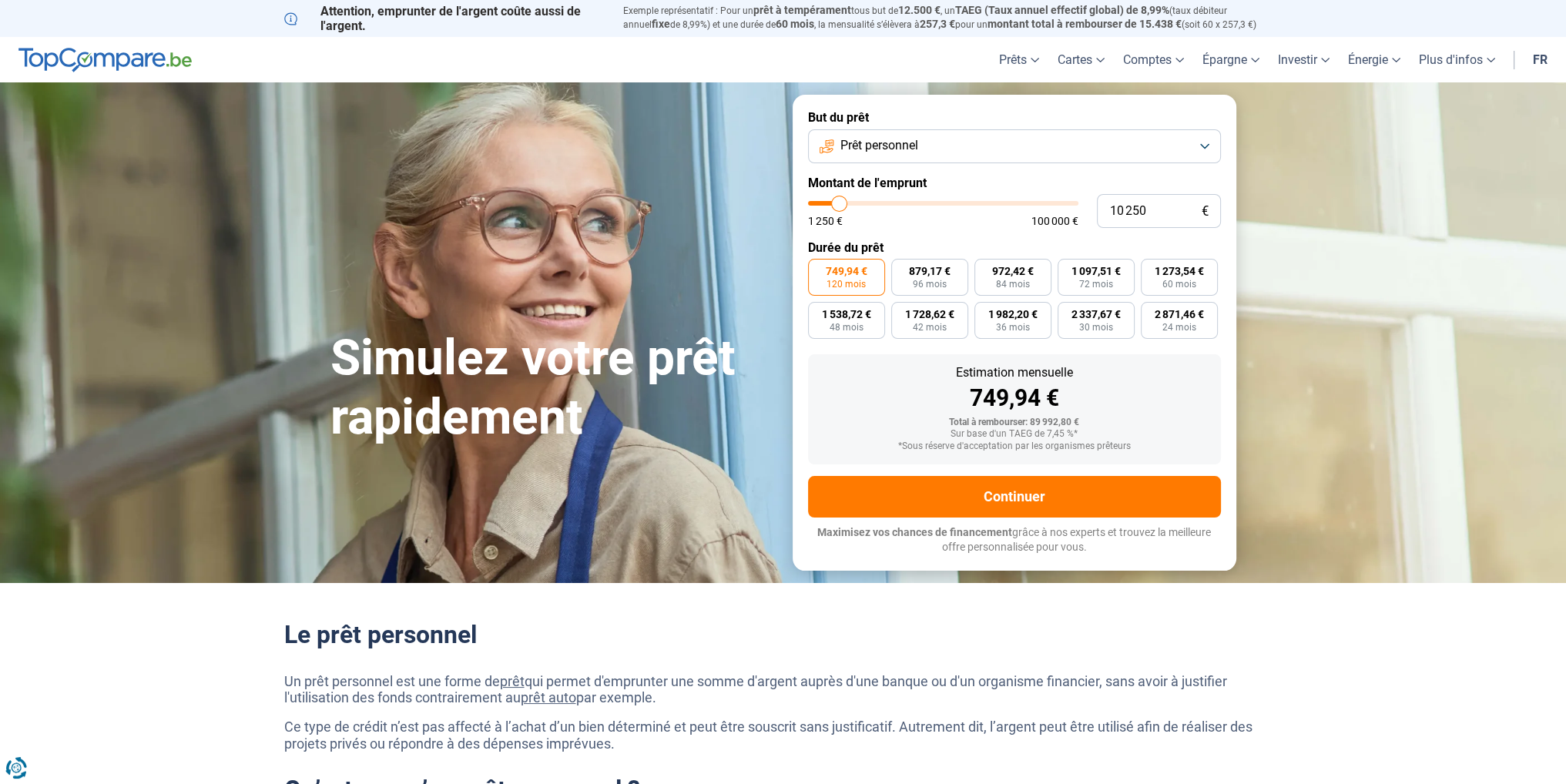
type input "9 750"
type input "9750"
type input "9 000"
type input "9000"
type input "8 750"
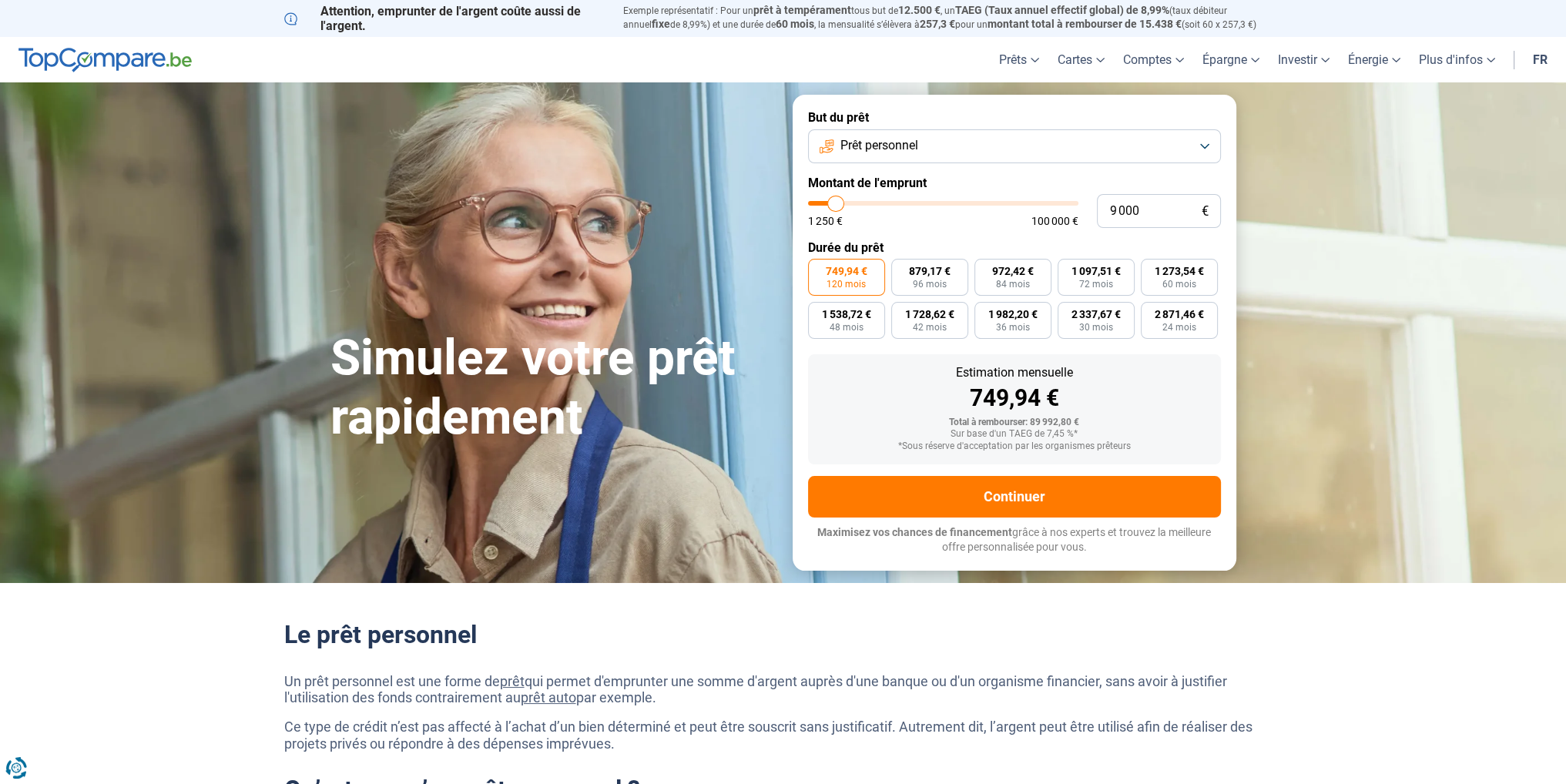
type input "8750"
type input "8 500"
type input "8500"
type input "8 250"
type input "8250"
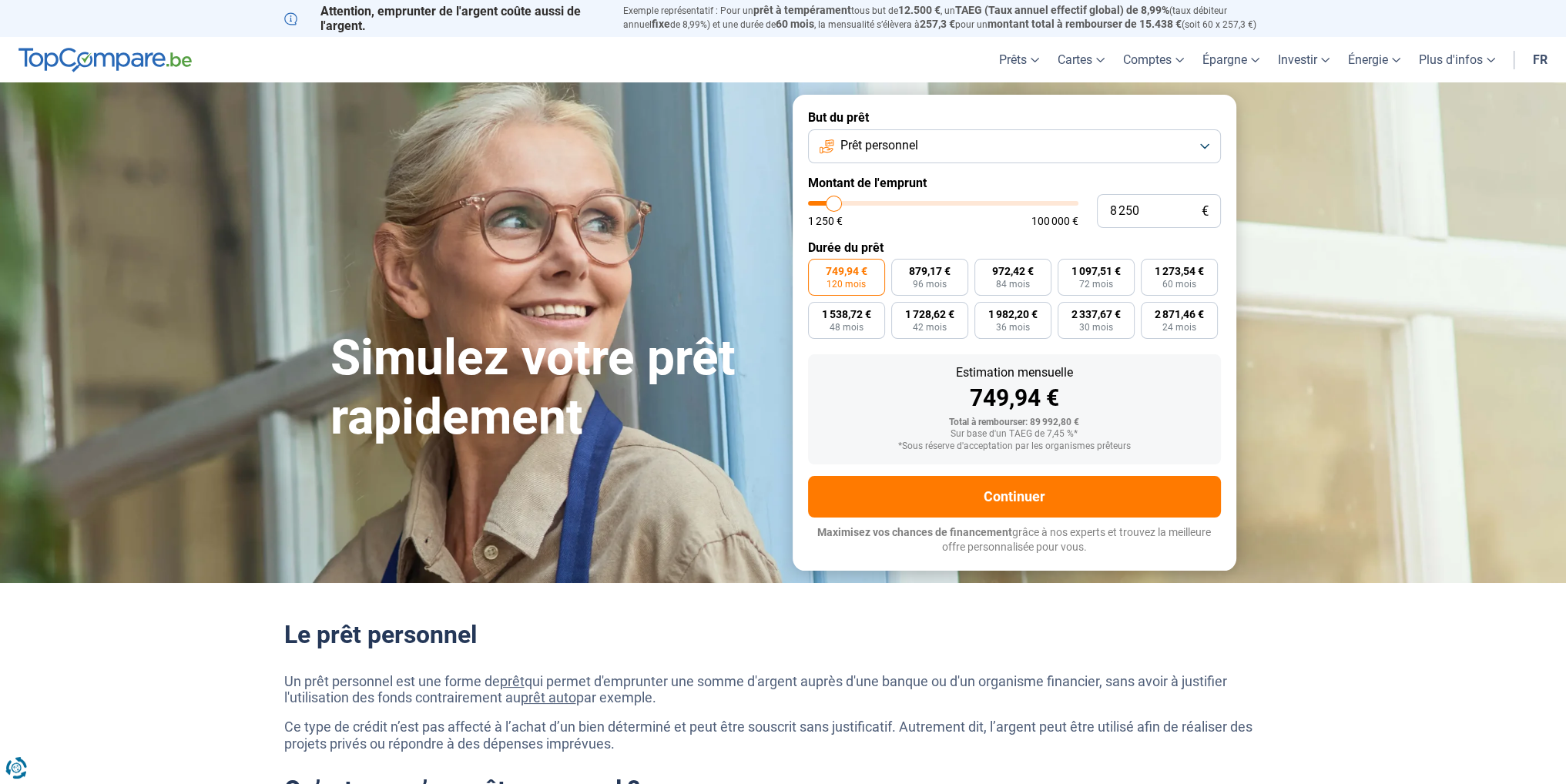
type input "7 500"
type input "7500"
type input "6 750"
type input "6750"
type input "6 500"
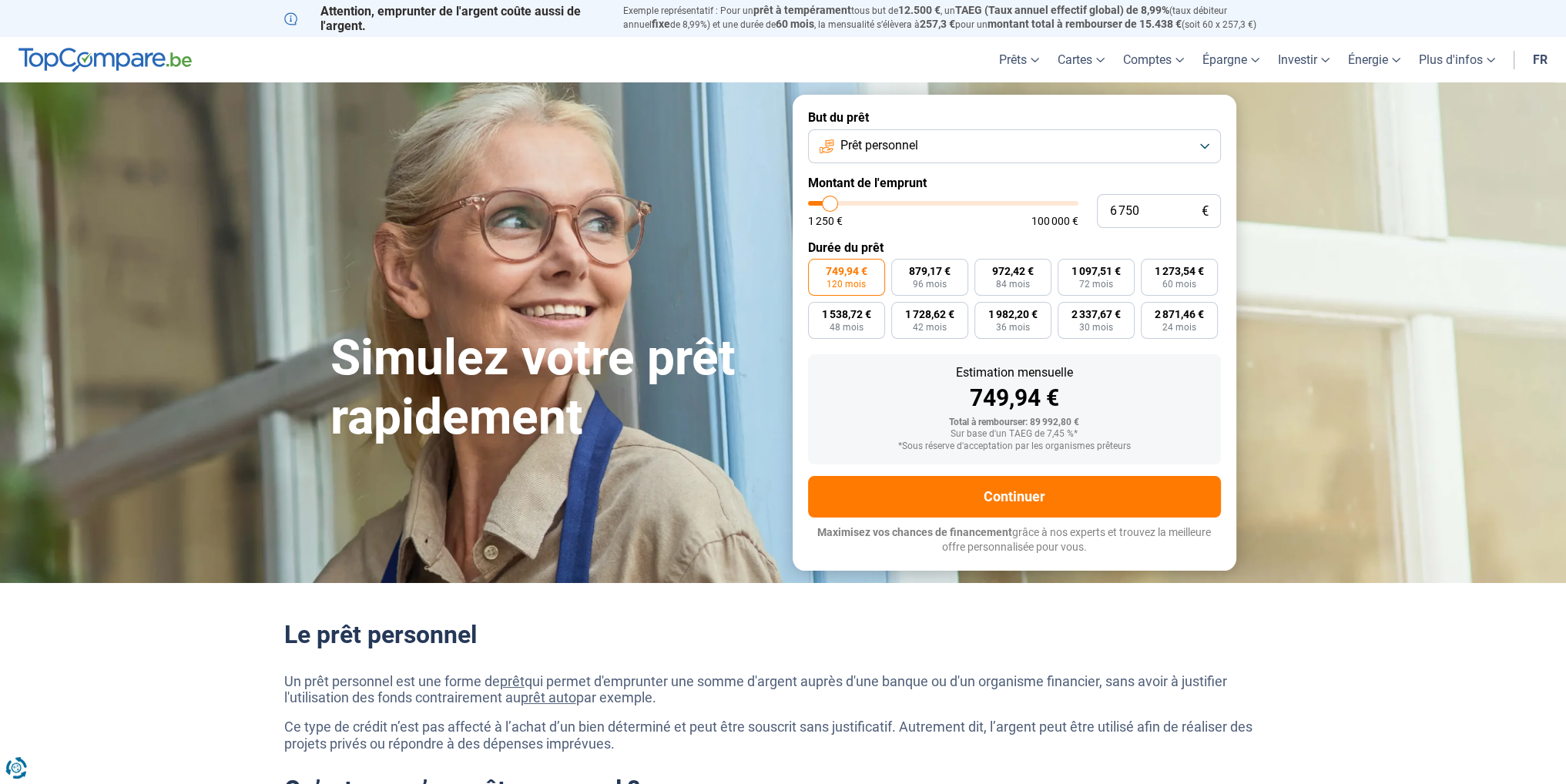
type input "6500"
type input "6 250"
type input "6250"
type input "6 000"
type input "6000"
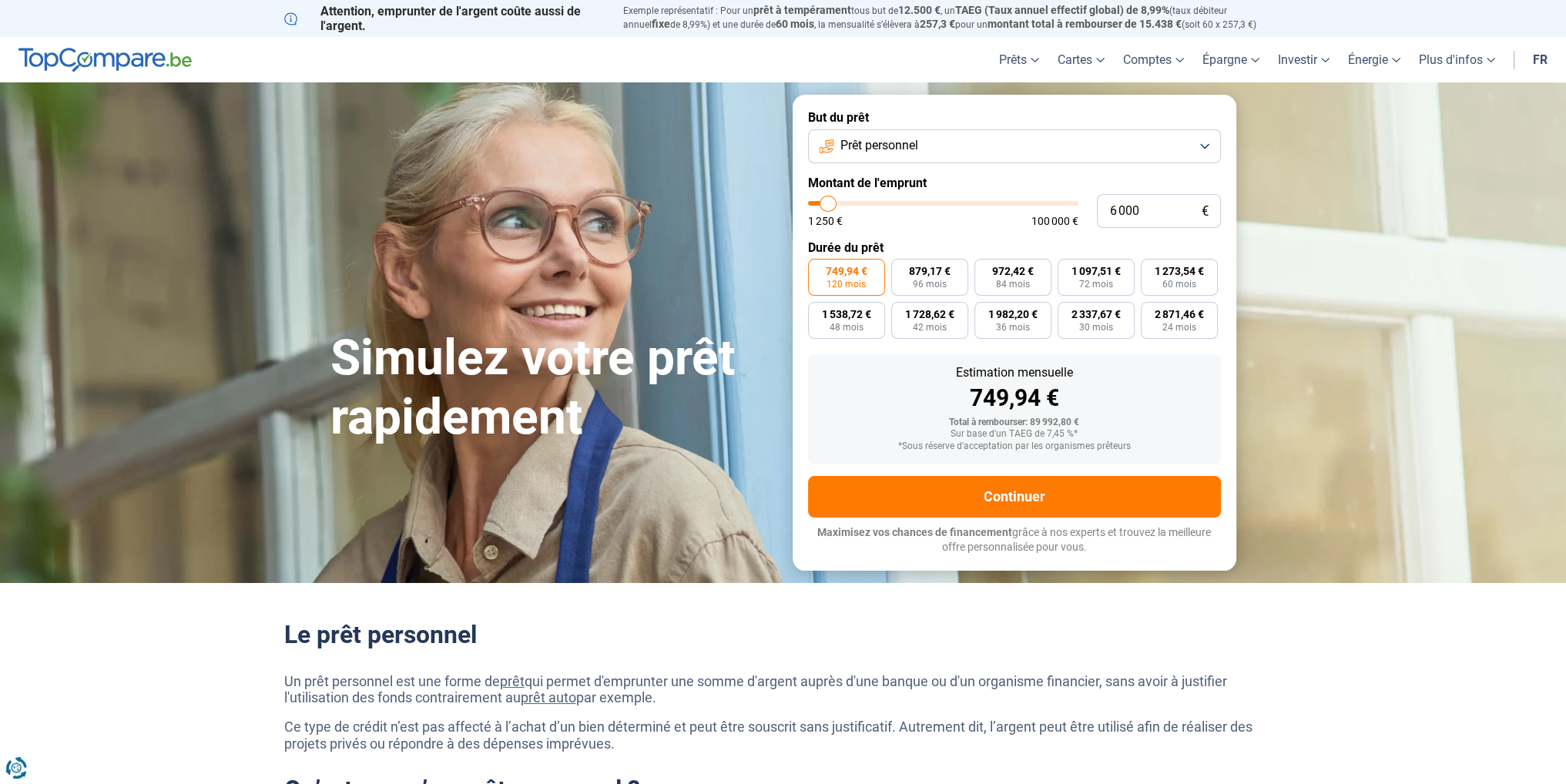
type input "5 750"
type input "5750"
type input "5 500"
type input "5500"
type input "5 250"
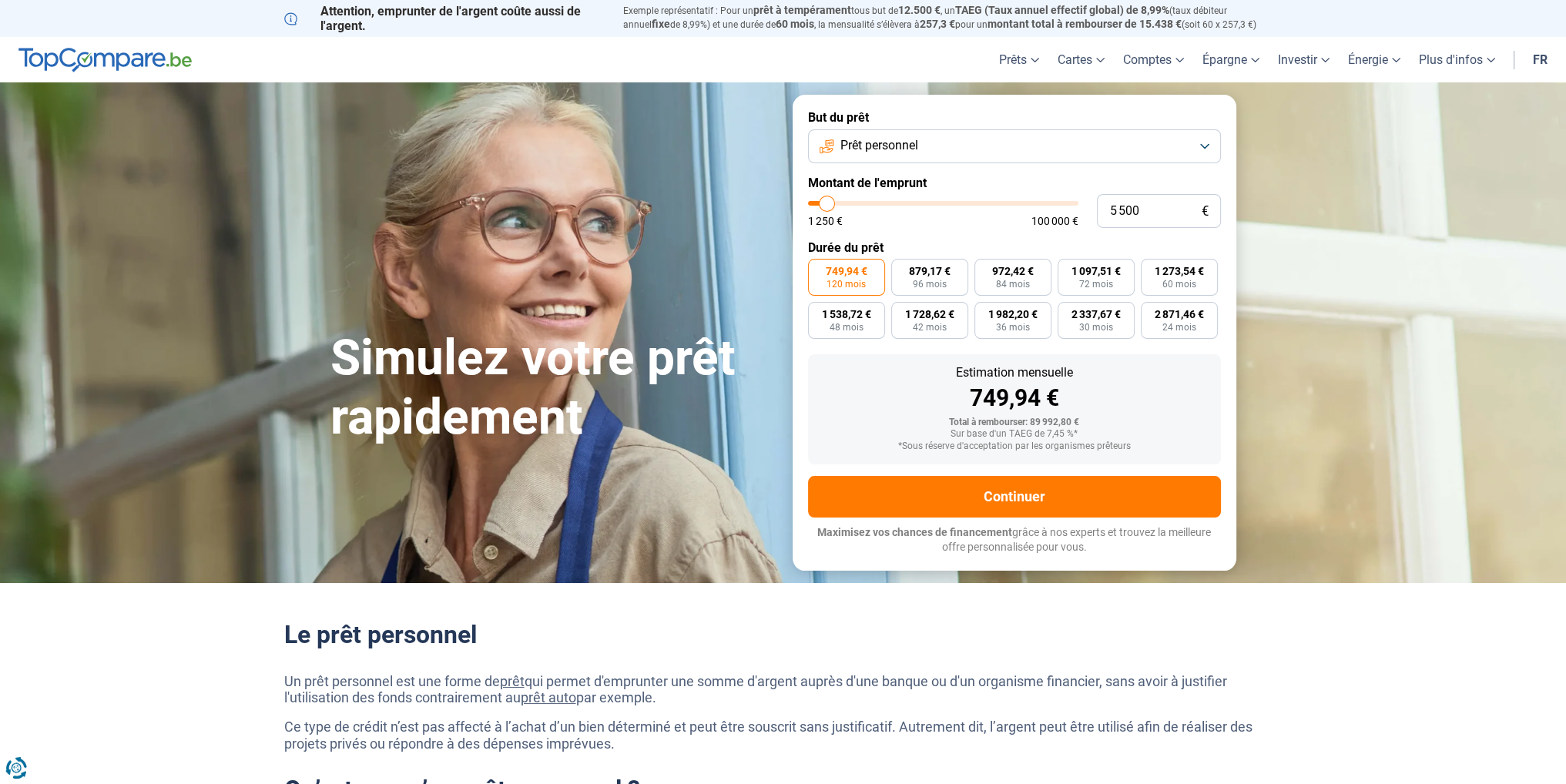
type input "5250"
type input "5 000"
type input "5000"
type input "4 750"
type input "4750"
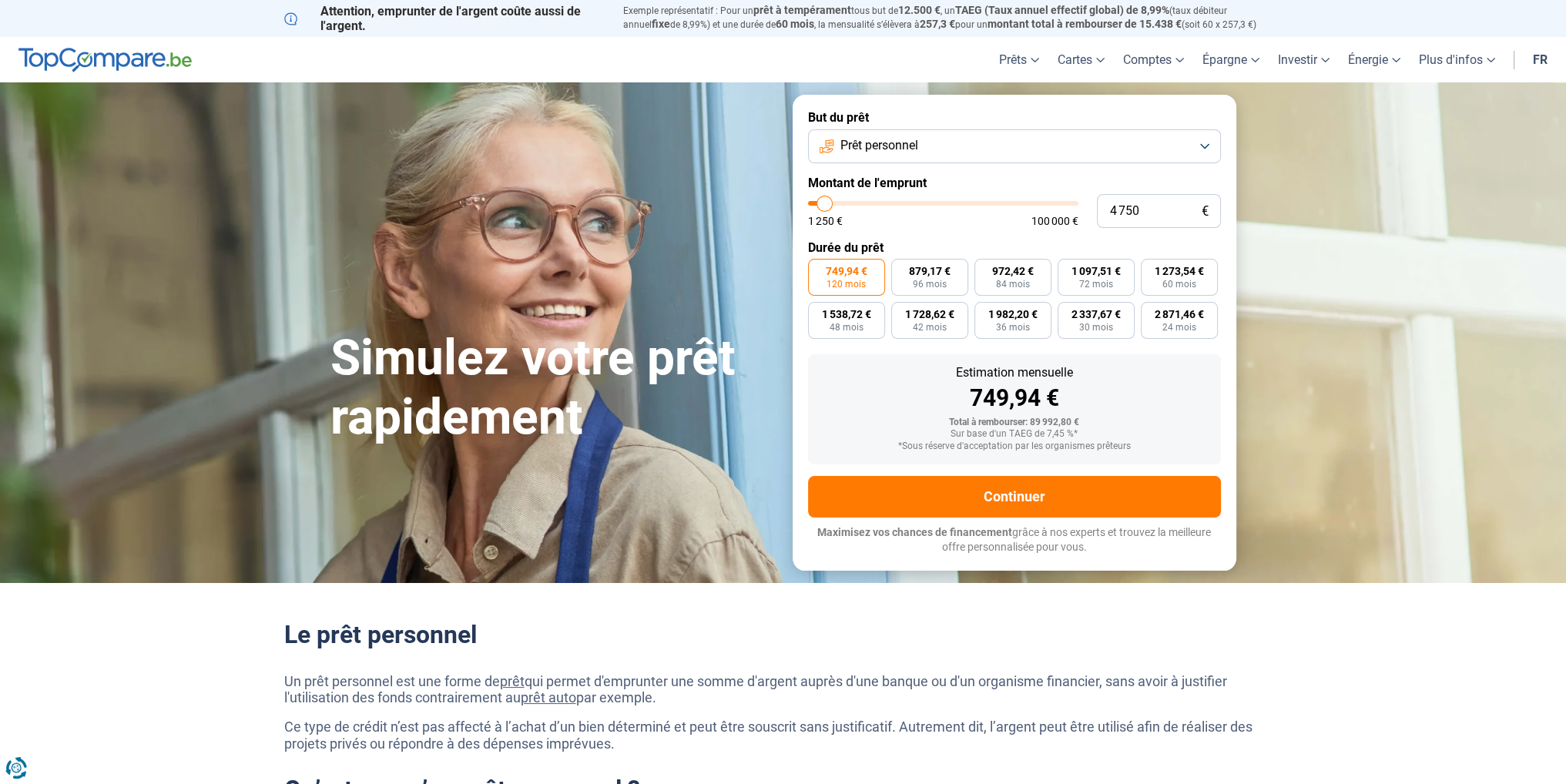
type input "4 500"
type input "4500"
type input "4 250"
type input "4250"
type input "4 000"
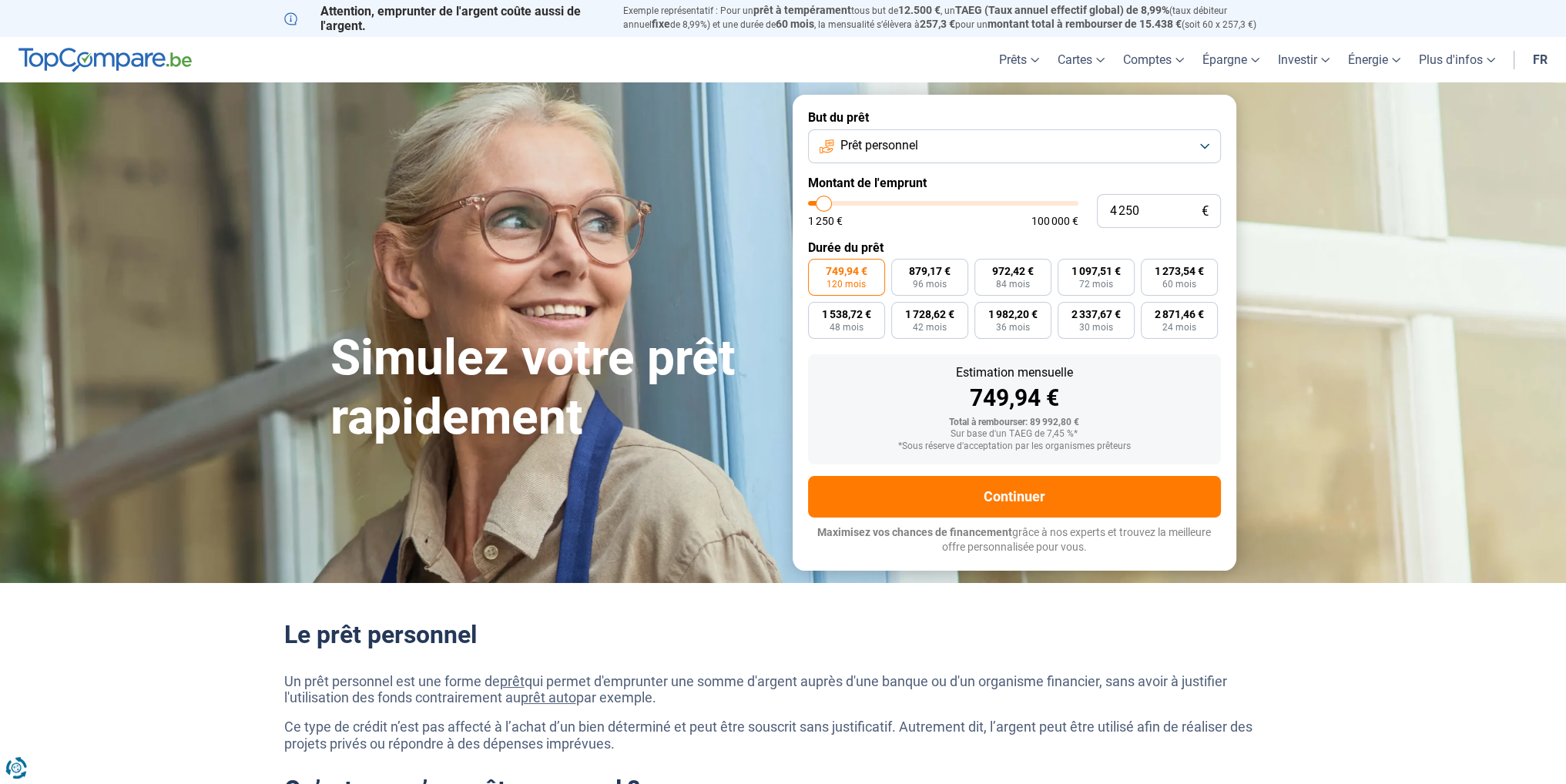
type input "4000"
type input "3 750"
type input "3750"
type input "4 000"
type input "4000"
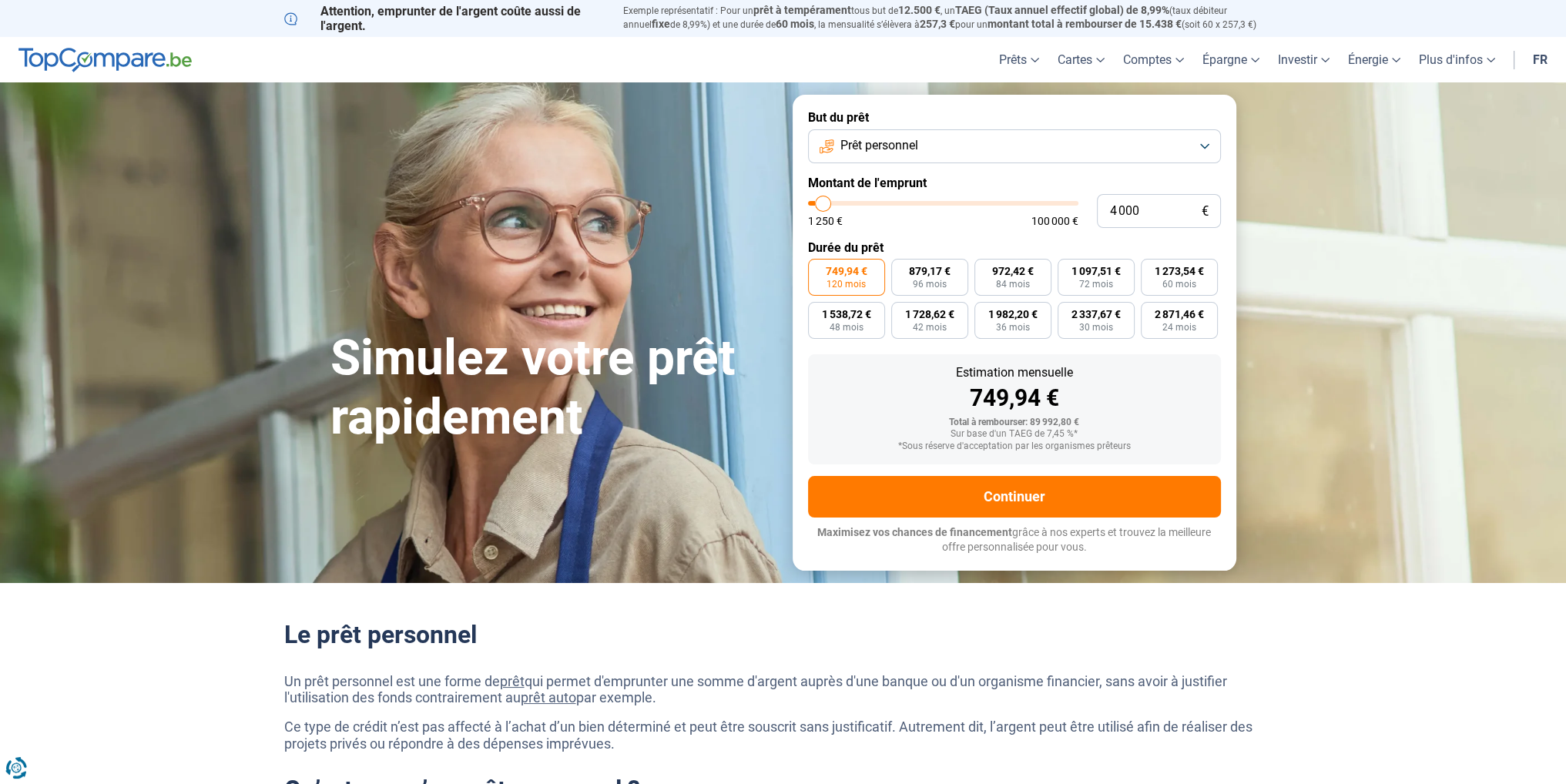
type input "4 250"
type input "4250"
type input "4 500"
type input "4500"
type input "5 250"
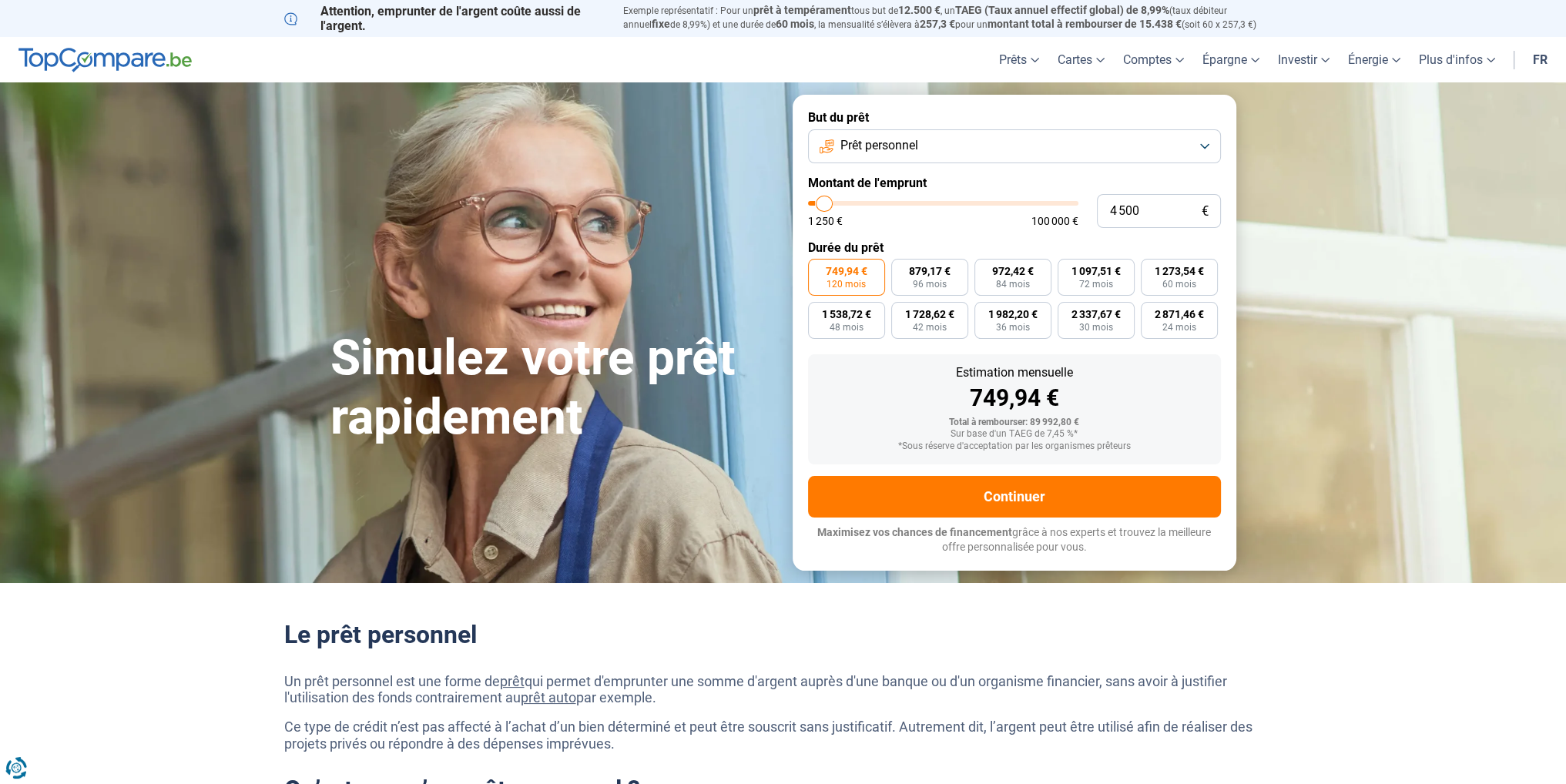
type input "5250"
type input "5 000"
type input "5000"
type input "4 750"
type input "4750"
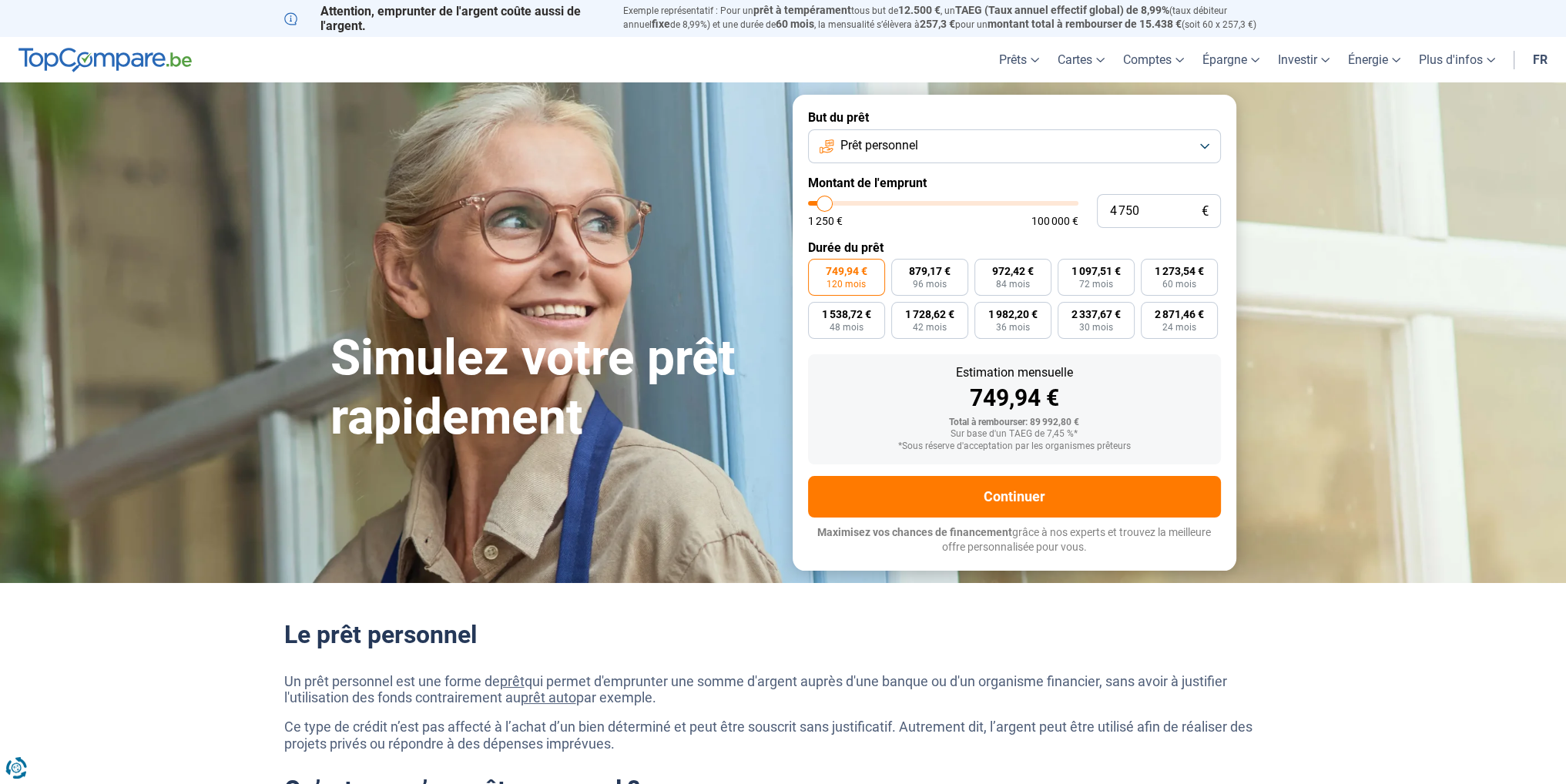
type input "4 500"
type input "4500"
type input "4 250"
type input "4250"
type input "4 500"
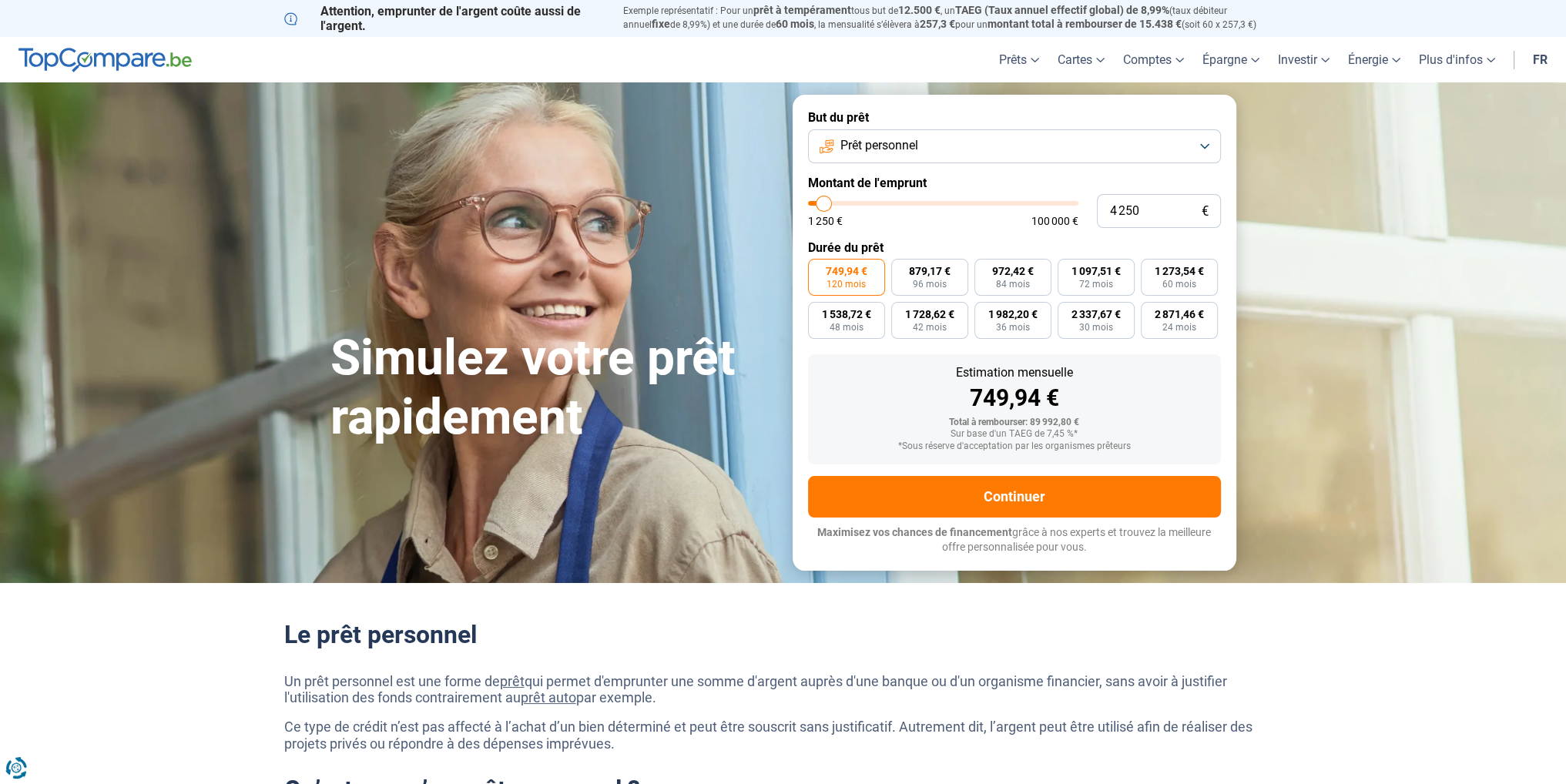
type input "4500"
type input "4 750"
drag, startPoint x: 975, startPoint y: 204, endPoint x: 825, endPoint y: 221, distance: 151.0
type input "4750"
click at [825, 206] on input "range" at bounding box center [943, 203] width 270 height 5
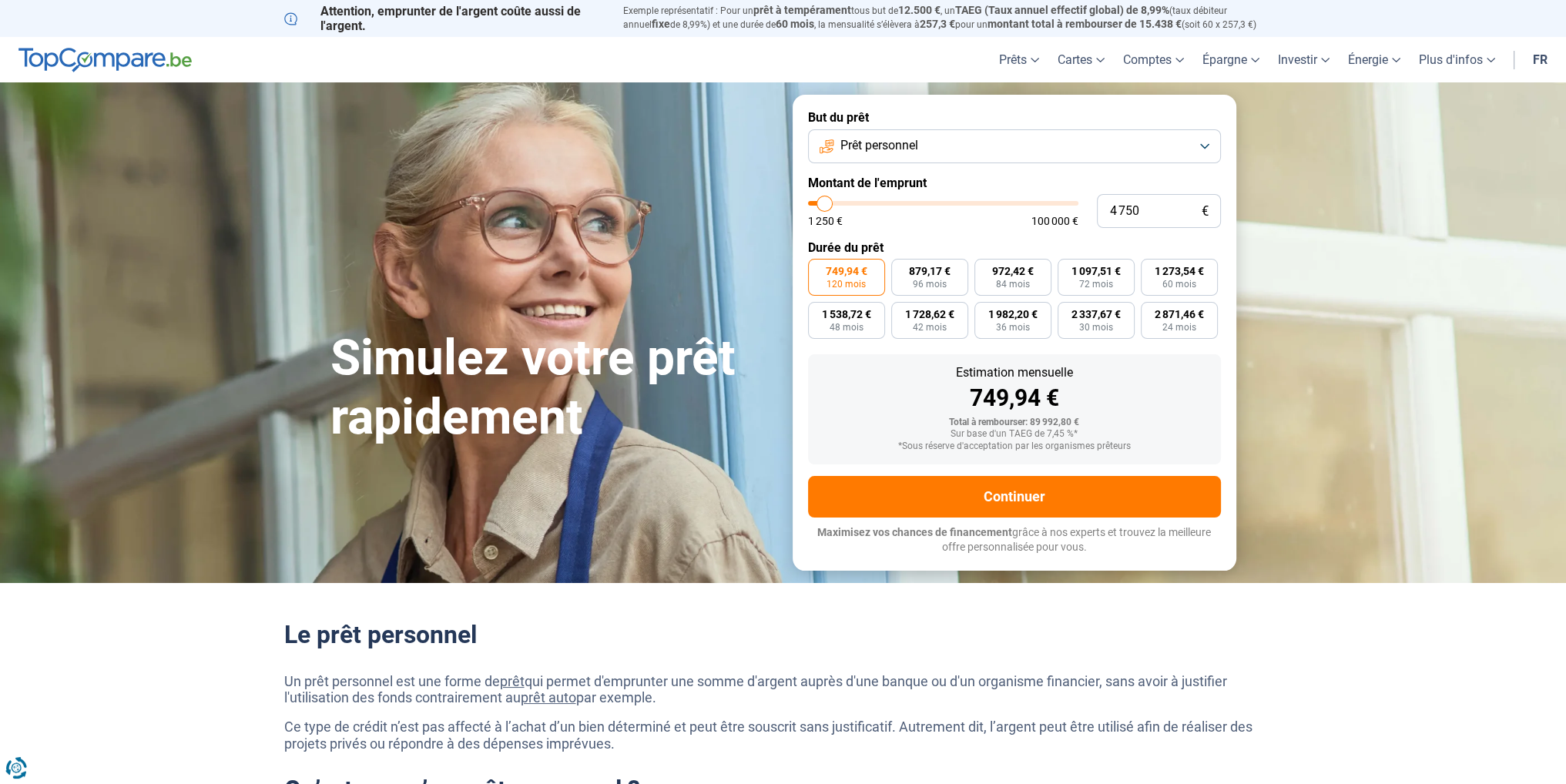
radio input "true"
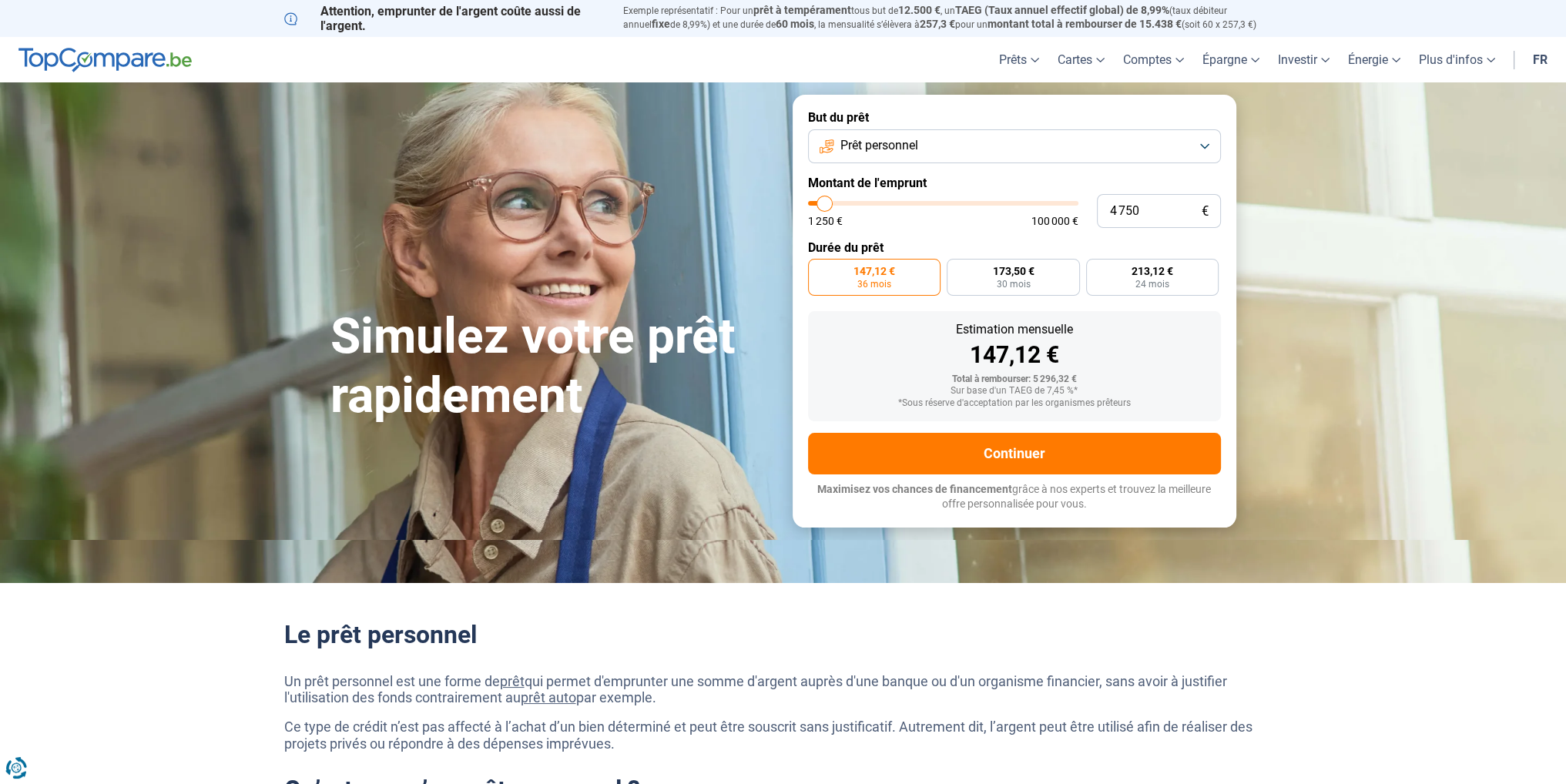
type input "5 250"
type input "5250"
type input "5 000"
type input "5000"
type input "4 500"
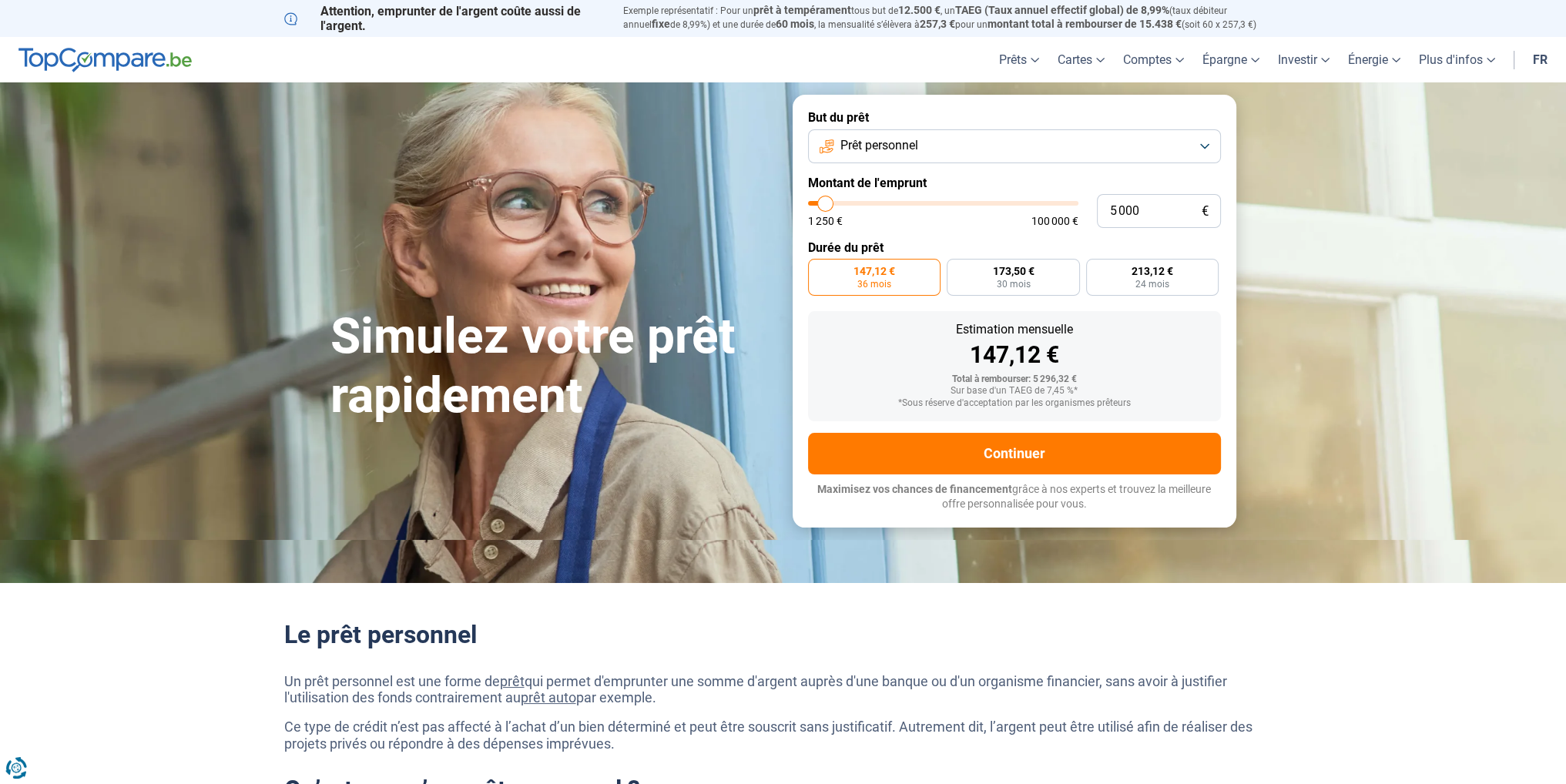
type input "4500"
type input "4 250"
type input "4250"
type input "4 000"
type input "4000"
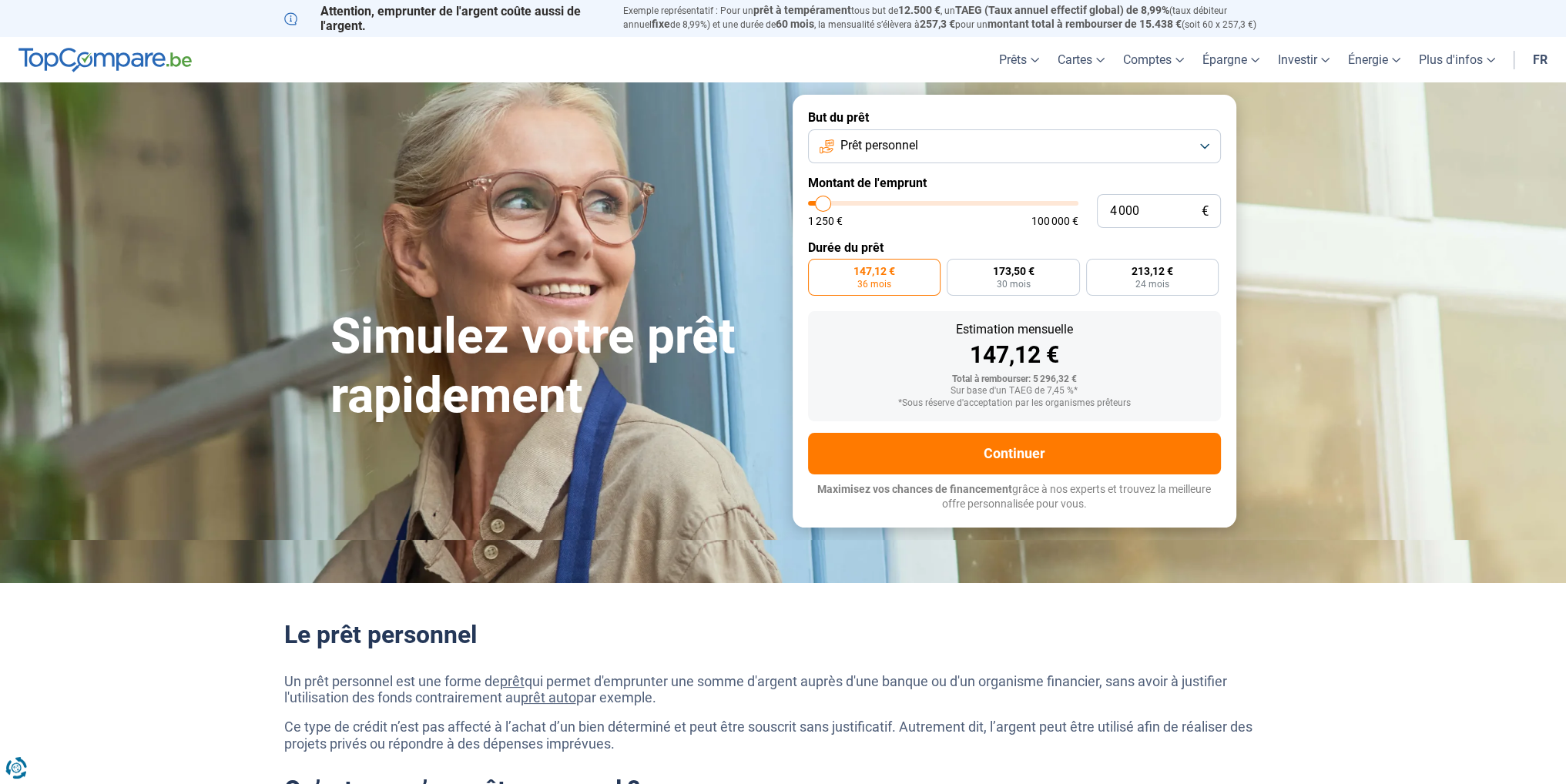
type input "4 250"
type input "4250"
type input "3 750"
type input "3750"
type input "3 250"
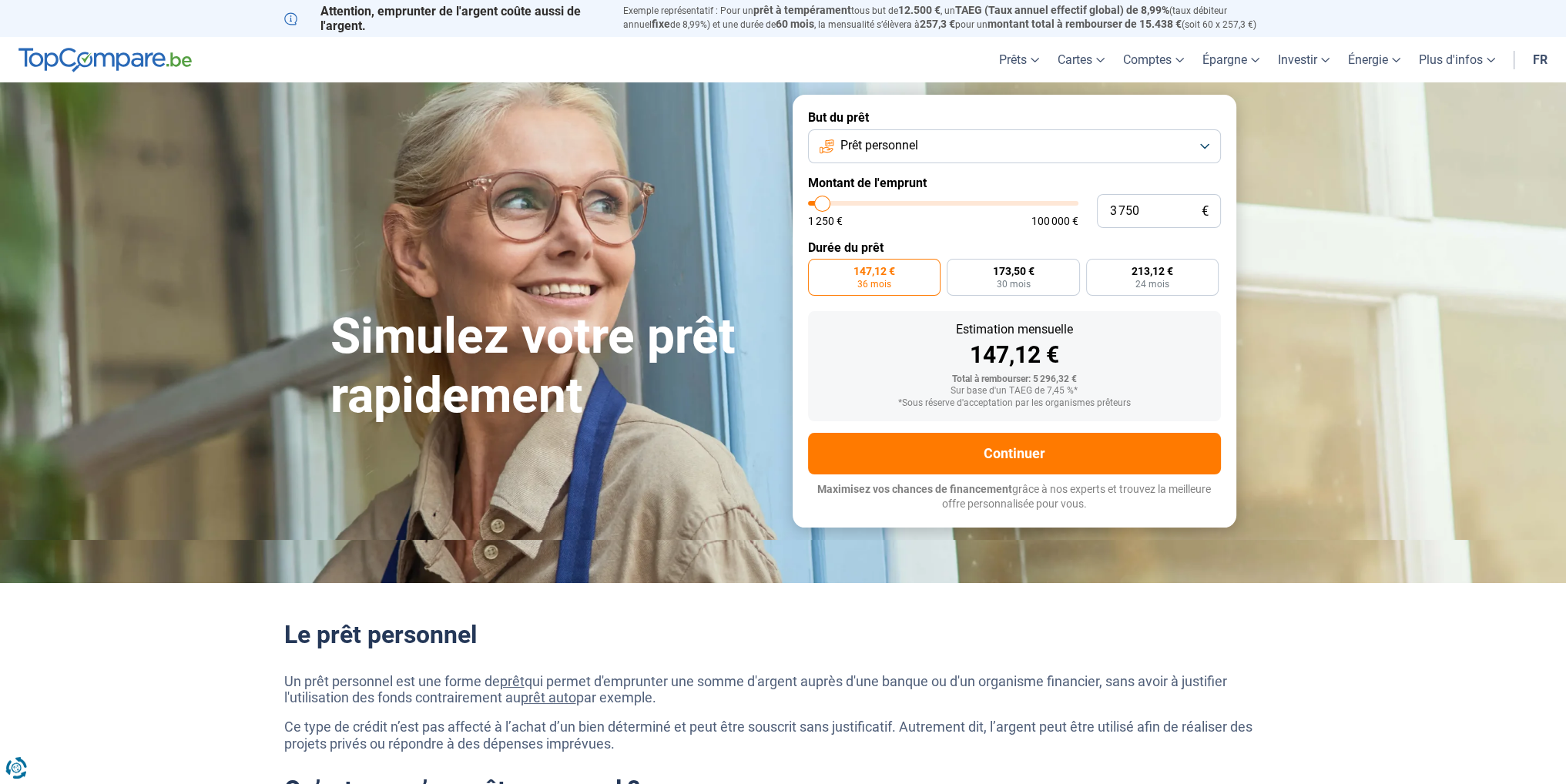
type input "3250"
type input "3 000"
drag, startPoint x: 828, startPoint y: 205, endPoint x: 820, endPoint y: 207, distance: 8.2
type input "3000"
click at [820, 206] on input "range" at bounding box center [943, 203] width 270 height 5
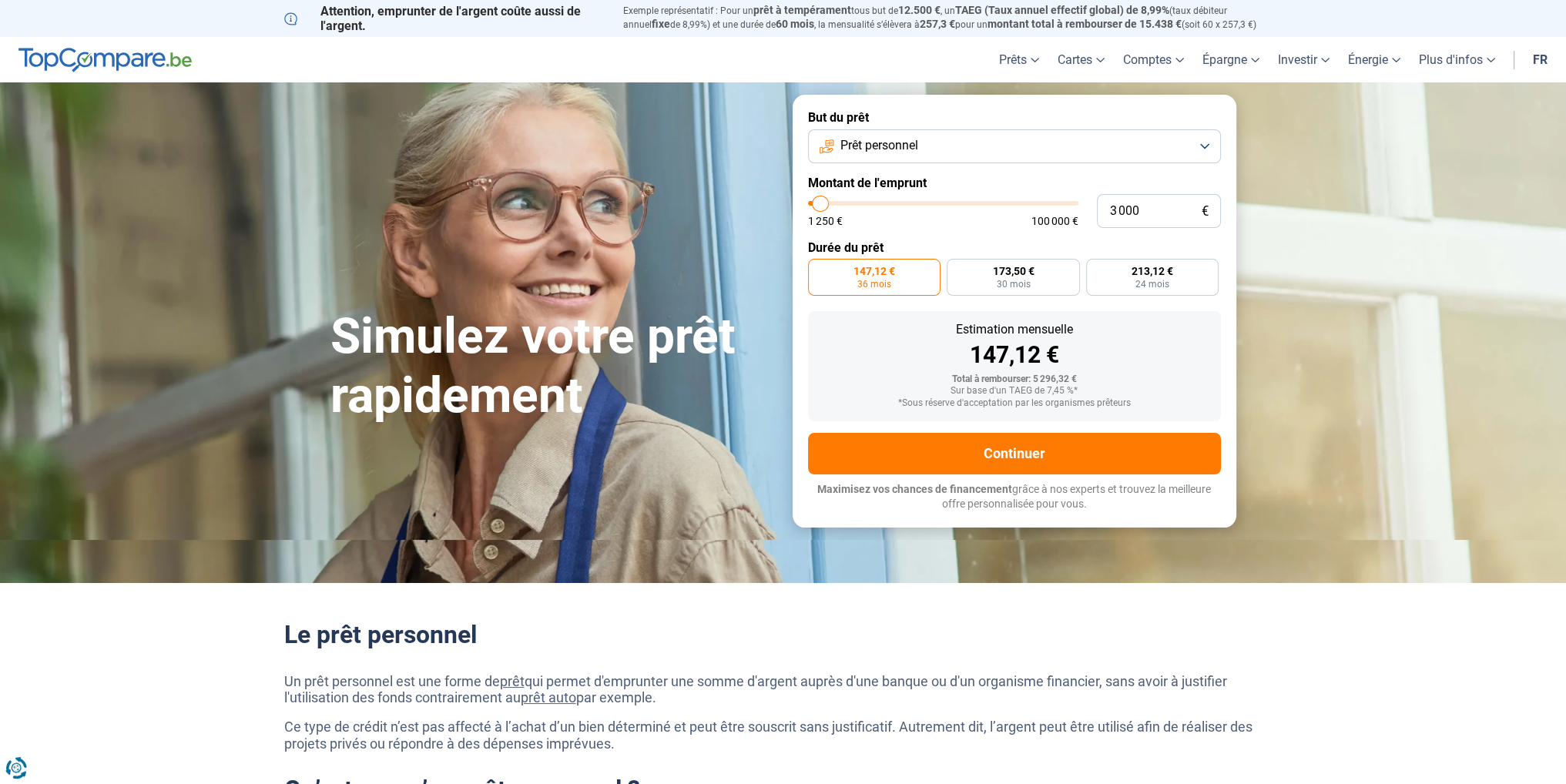
radio input "true"
click at [1114, 276] on span "134,60 €" at bounding box center [1117, 271] width 42 height 11
click at [1026, 269] on input "134,60 € 24 mois" at bounding box center [1021, 263] width 10 height 10
radio input "true"
